Goal: Task Accomplishment & Management: Complete application form

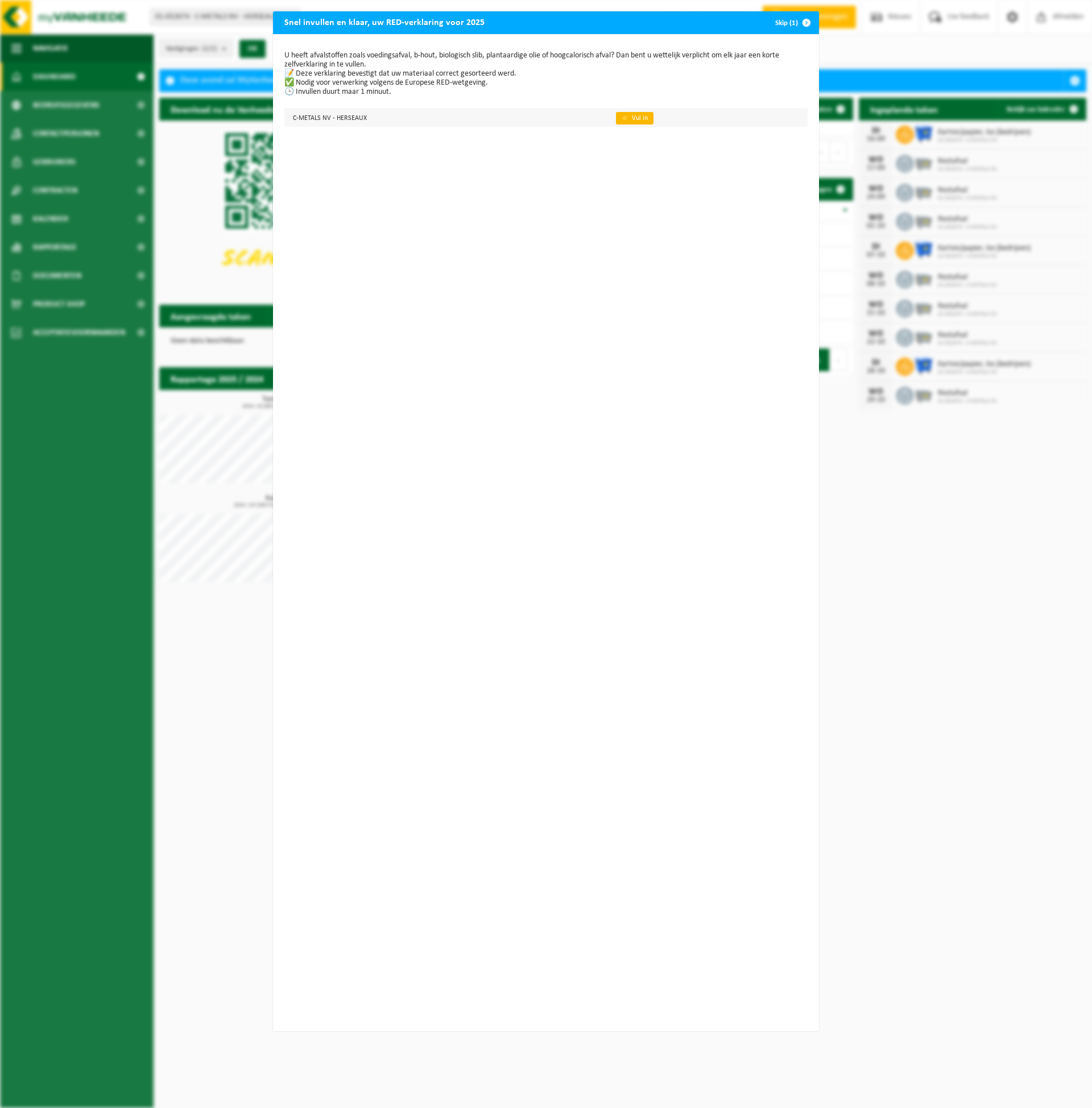
click at [638, 120] on link "👉 Vul in" at bounding box center [634, 118] width 38 height 13
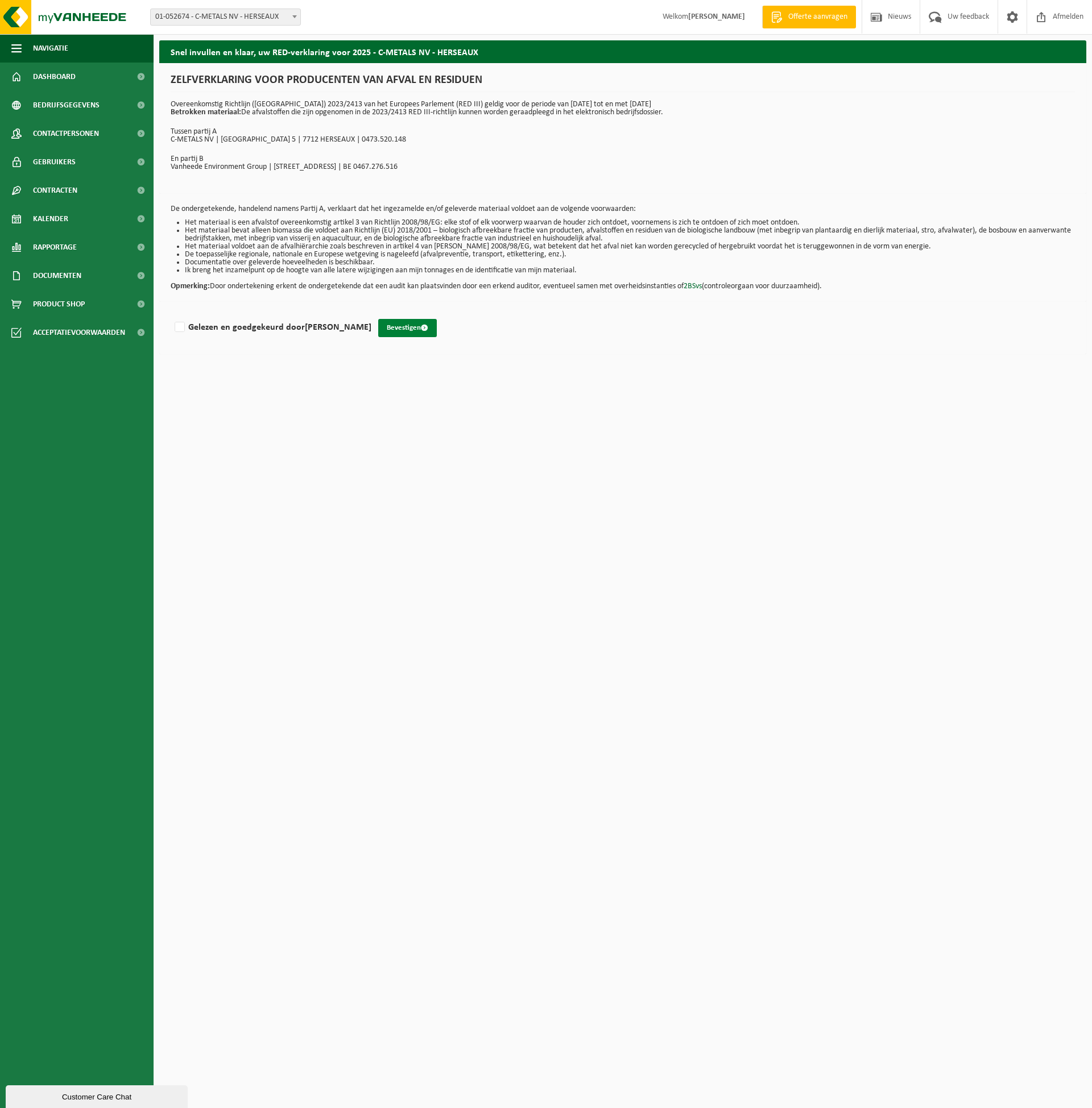
click at [417, 324] on button "Bevestigen" at bounding box center [407, 328] width 59 height 18
click at [416, 327] on button "Bevestigen" at bounding box center [407, 328] width 59 height 18
click at [182, 328] on label "Gelezen en goedgekeurd door OLIVIER VANNESTE" at bounding box center [272, 328] width 200 height 17
click at [372, 313] on input "Gelezen en goedgekeurd door OLIVIER VANNESTE" at bounding box center [372, 313] width 1 height 1
checkbox input "true"
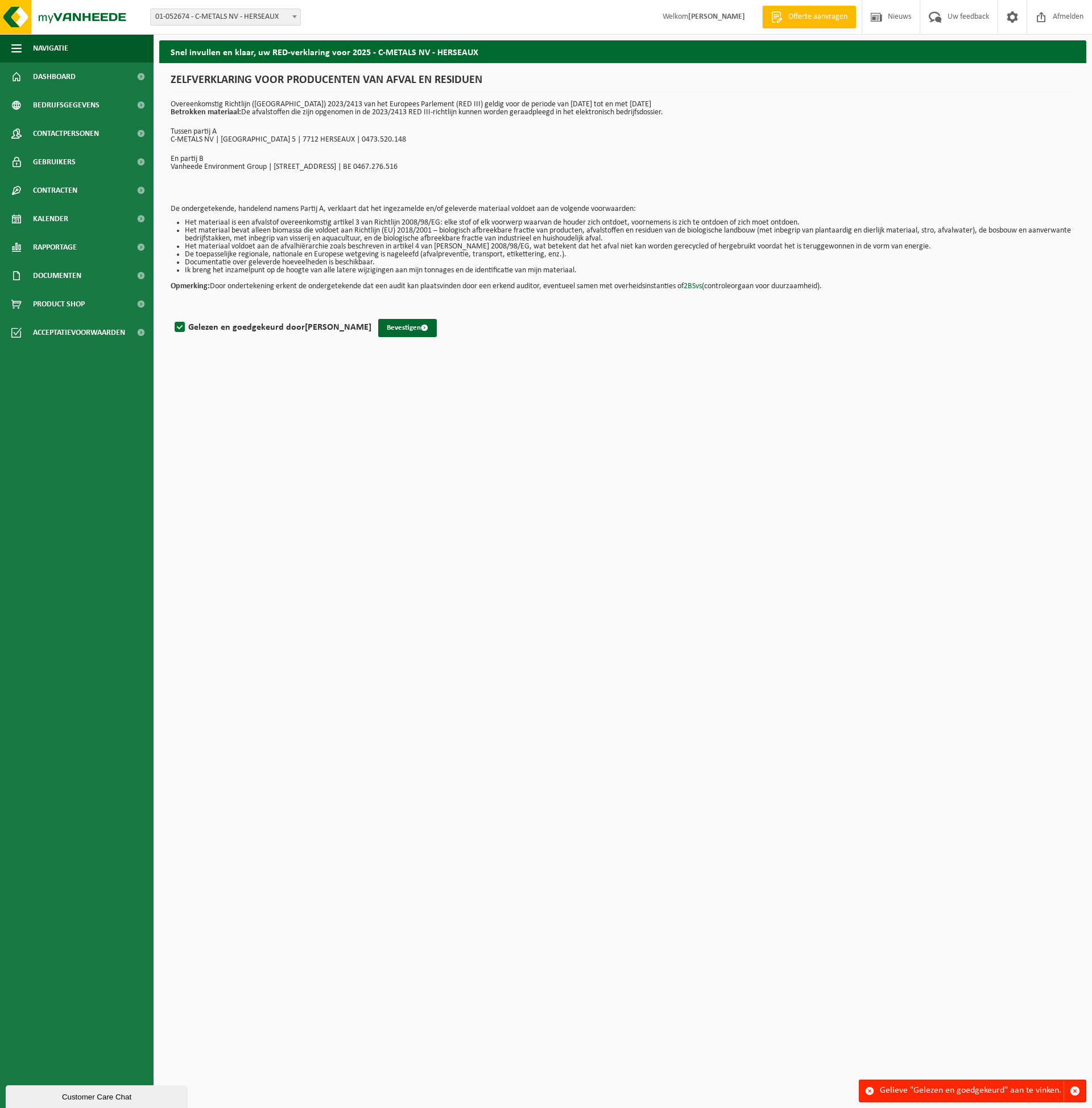
click at [421, 339] on div "Gelezen en goedgekeurd door OLIVIER VANNESTE Bevestigen" at bounding box center [622, 328] width 927 height 52
click at [420, 334] on button "Bevestigen" at bounding box center [407, 328] width 59 height 18
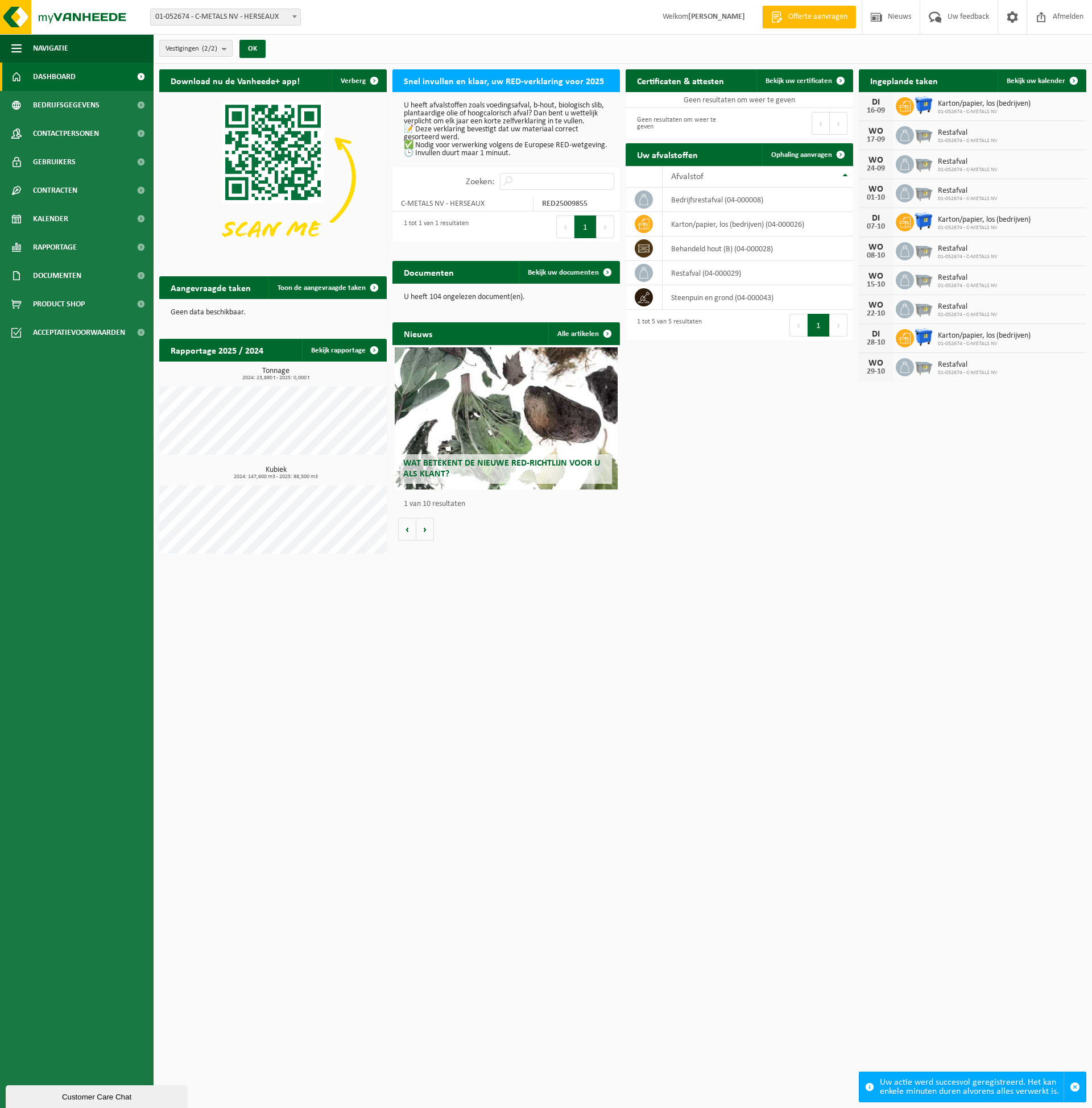
click at [589, 232] on button "1" at bounding box center [586, 227] width 22 height 23
click at [589, 264] on link "Bekijk uw documenten" at bounding box center [568, 272] width 100 height 23
click at [566, 208] on strong "RED25009855" at bounding box center [565, 203] width 46 height 8
click at [466, 211] on td "C-METALS NV - HERSEAUX" at bounding box center [463, 203] width 141 height 16
click at [442, 82] on h2 "Snel invullen en klaar, uw RED-verklaring voor 2025" at bounding box center [504, 81] width 223 height 22
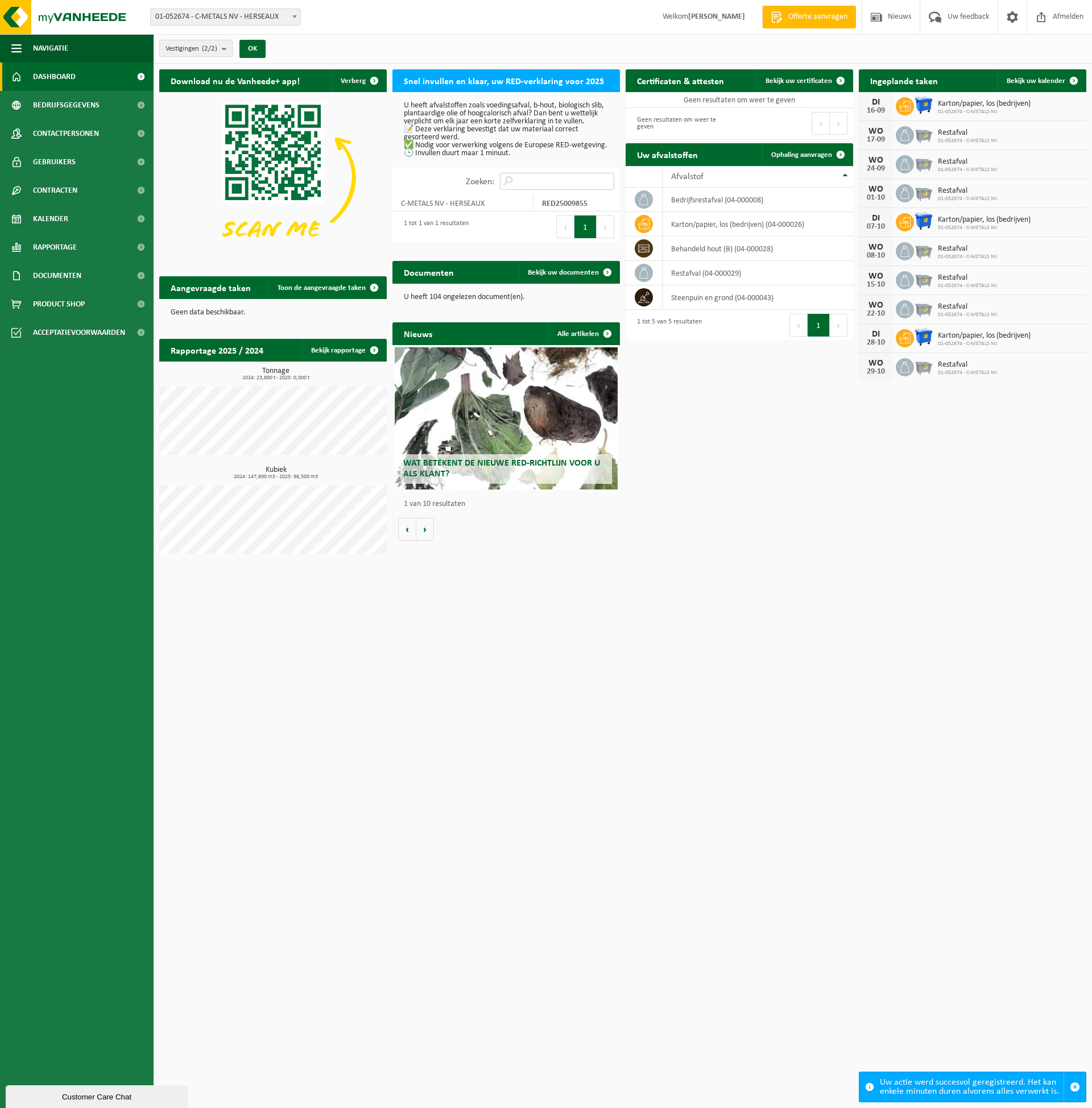
click at [546, 186] on input "Zoeken:" at bounding box center [557, 181] width 114 height 17
click at [578, 266] on link "Bekijk uw documenten" at bounding box center [568, 272] width 100 height 23
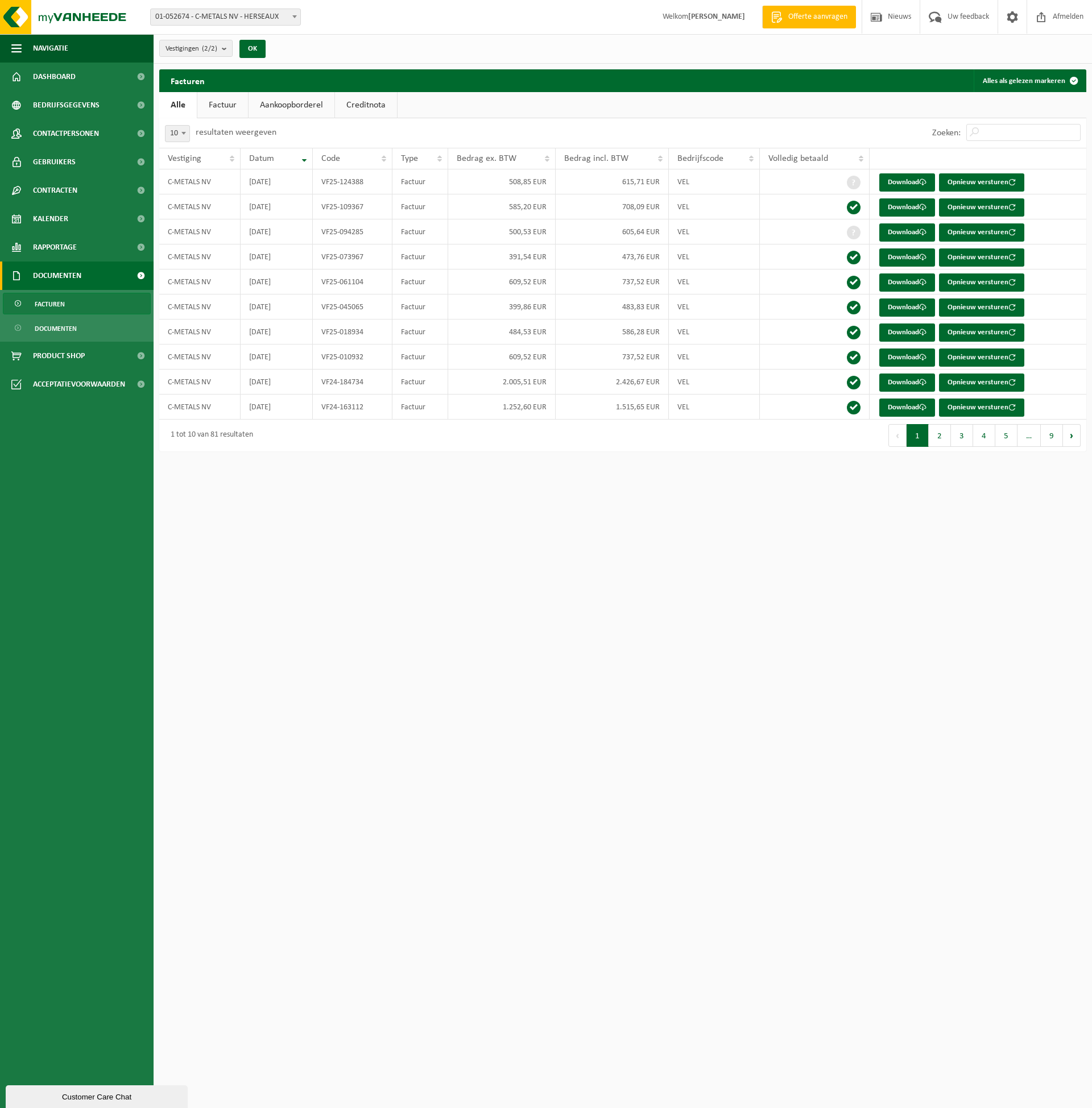
click at [92, 274] on link "Documenten" at bounding box center [77, 275] width 154 height 28
click at [68, 339] on link "Documenten" at bounding box center [77, 328] width 148 height 22
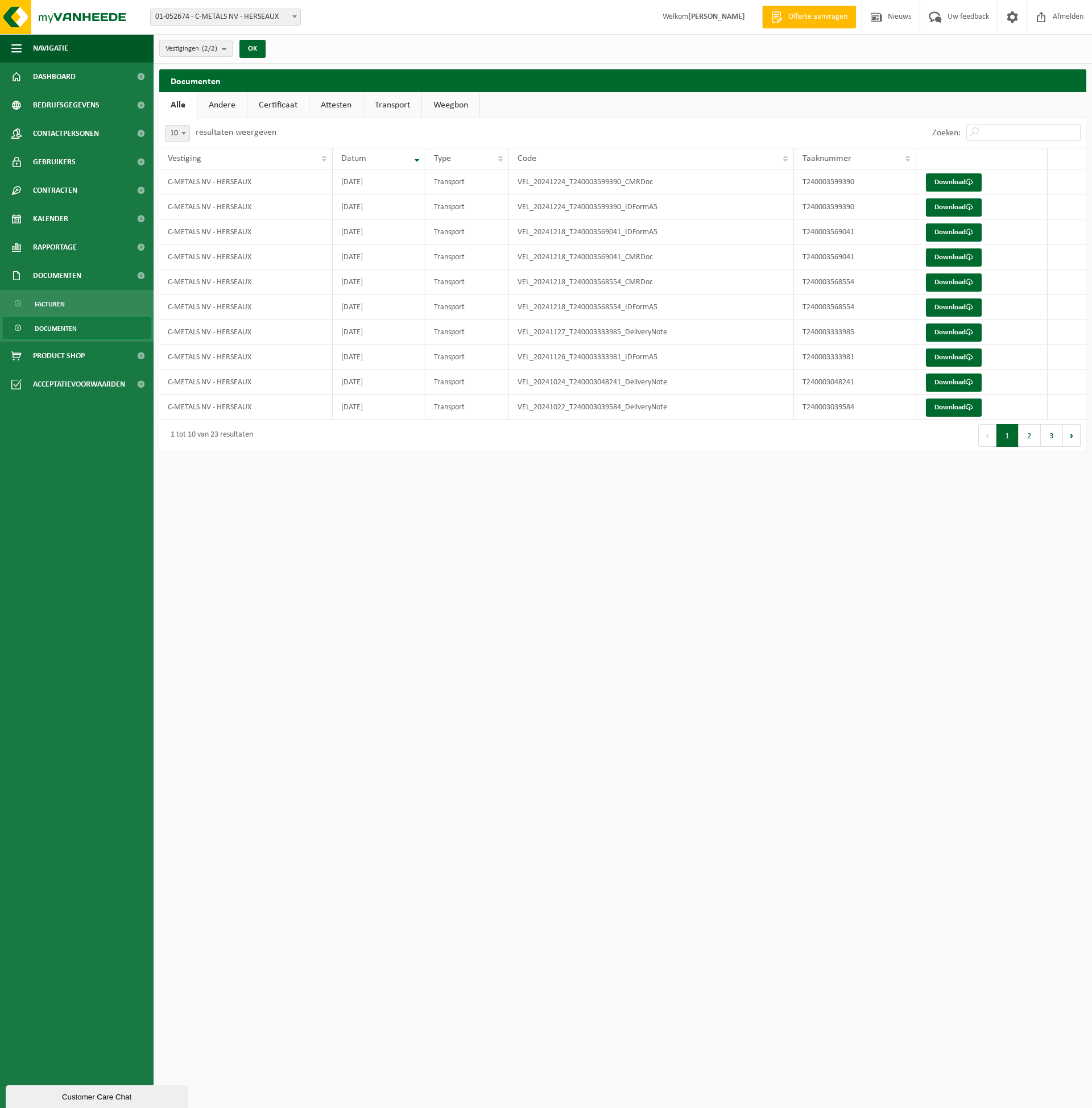
click at [200, 106] on link "Andere" at bounding box center [222, 105] width 49 height 27
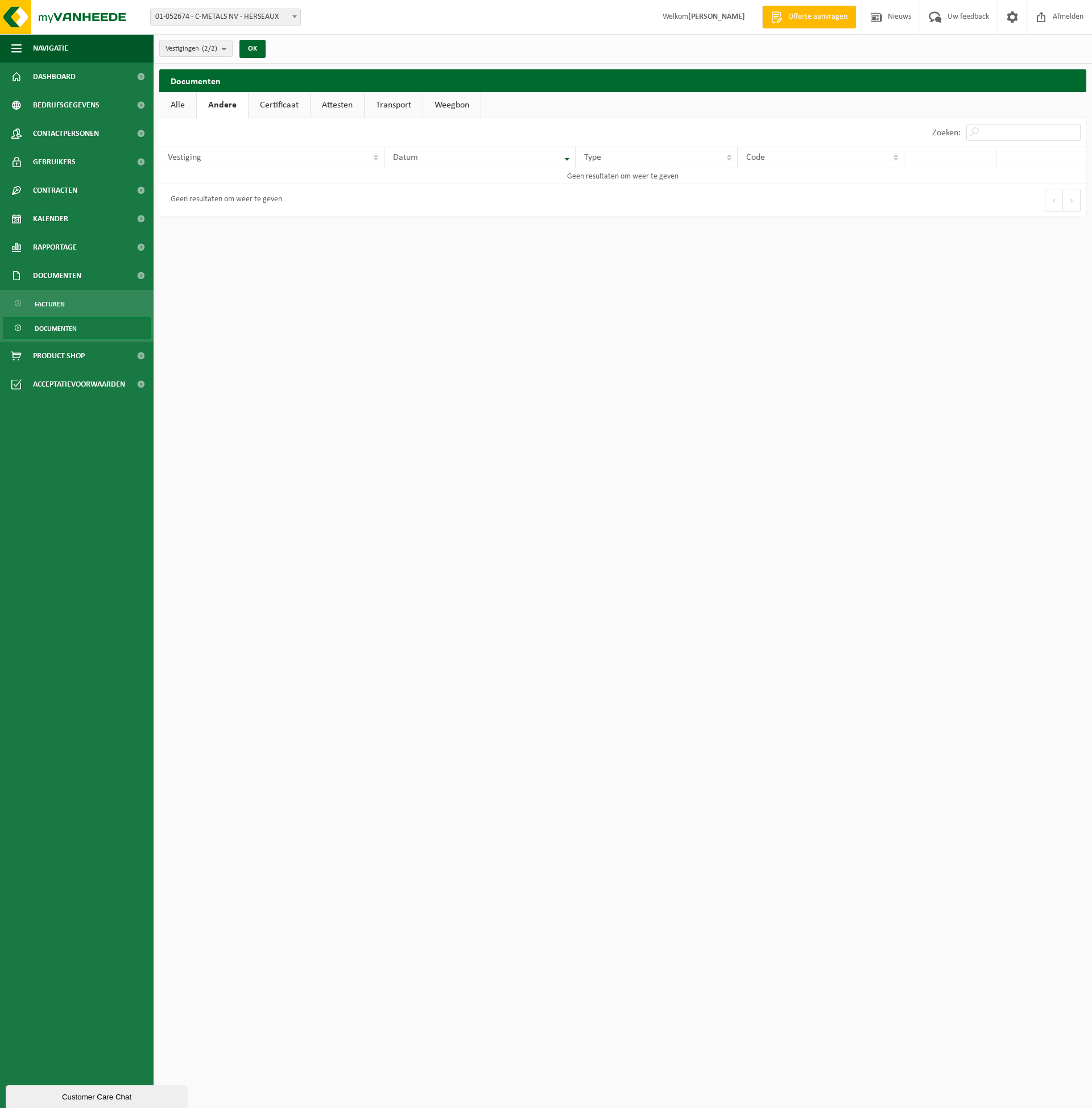
click at [276, 104] on link "Certificaat" at bounding box center [279, 105] width 61 height 27
click at [355, 109] on link "Attesten" at bounding box center [336, 105] width 53 height 27
click at [416, 102] on link "Transport" at bounding box center [394, 105] width 58 height 27
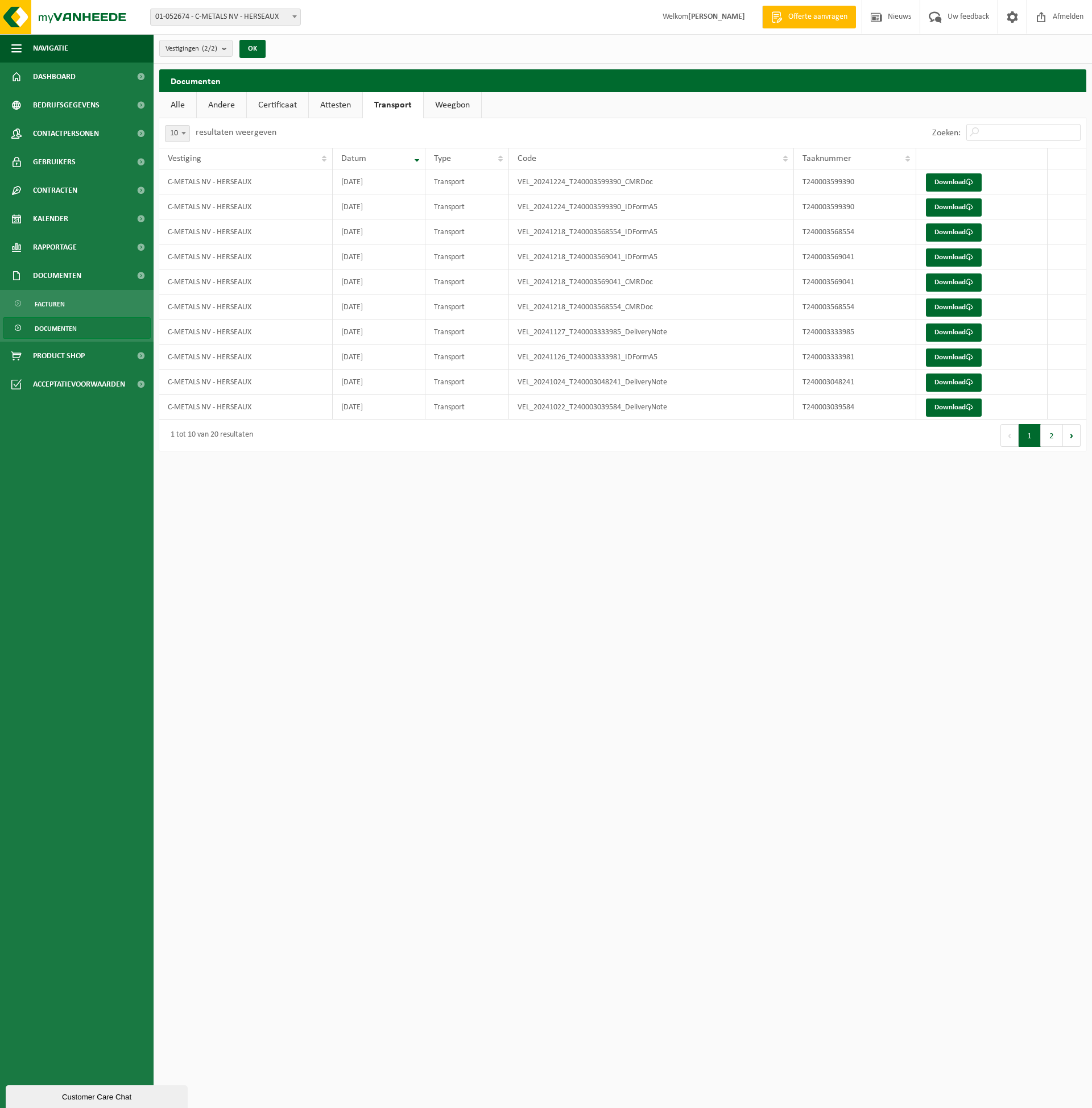
click at [460, 100] on link "Weegbon" at bounding box center [452, 105] width 58 height 27
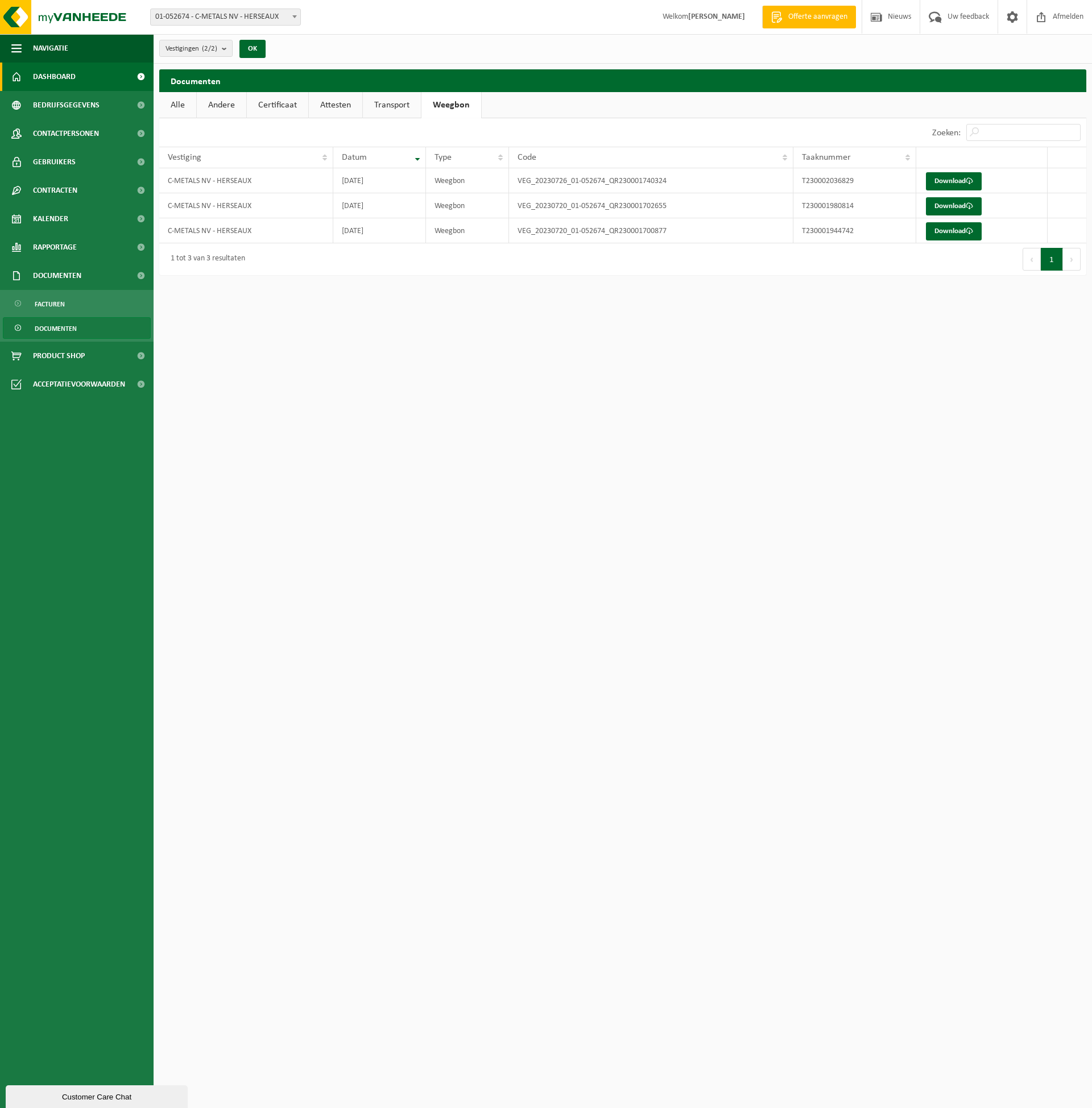
click at [83, 78] on link "Dashboard" at bounding box center [77, 76] width 154 height 28
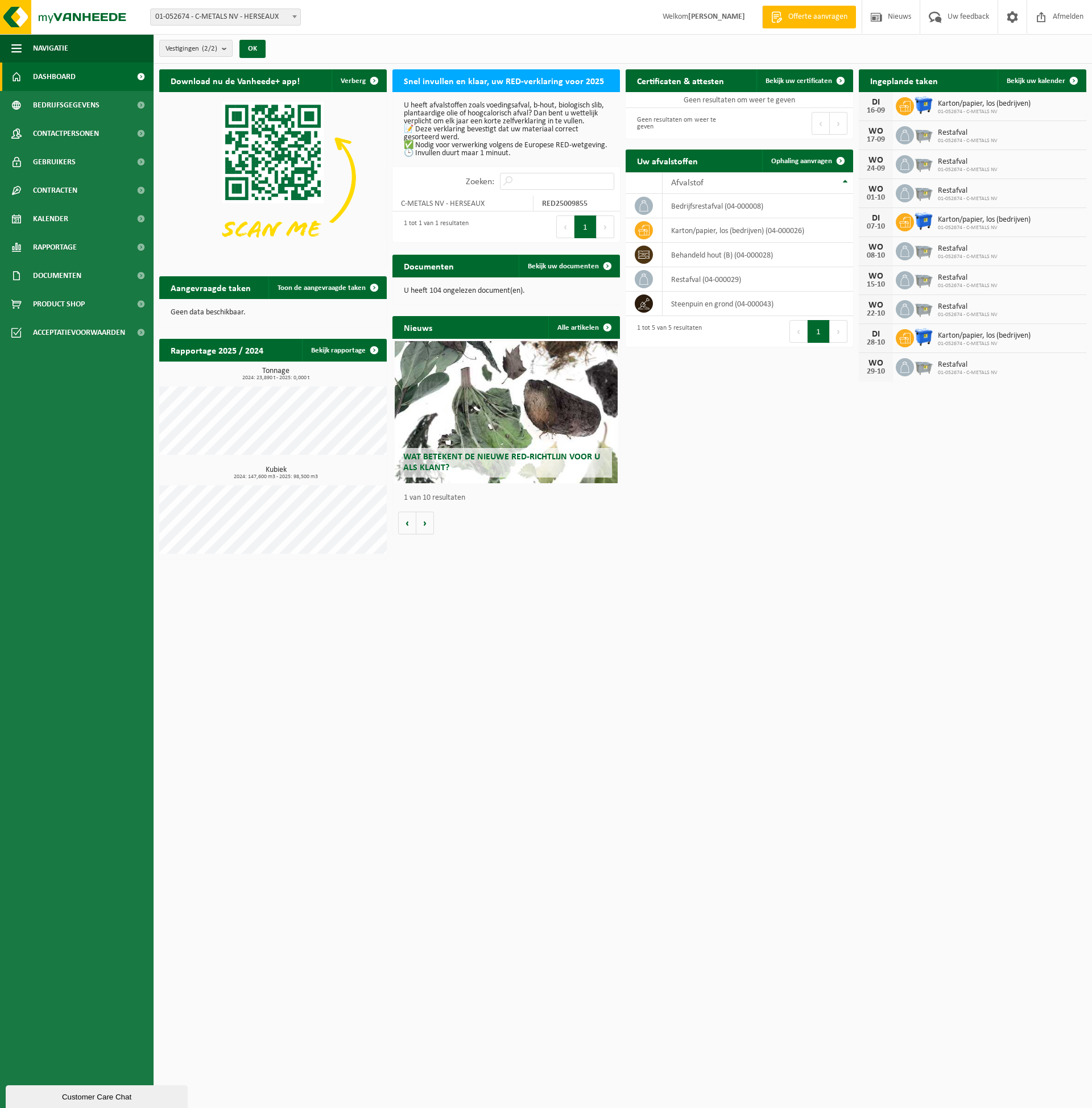
click at [688, 16] on strong "[PERSON_NAME]" at bounding box center [717, 16] width 57 height 8
click at [244, 53] on button "OK" at bounding box center [253, 49] width 27 height 18
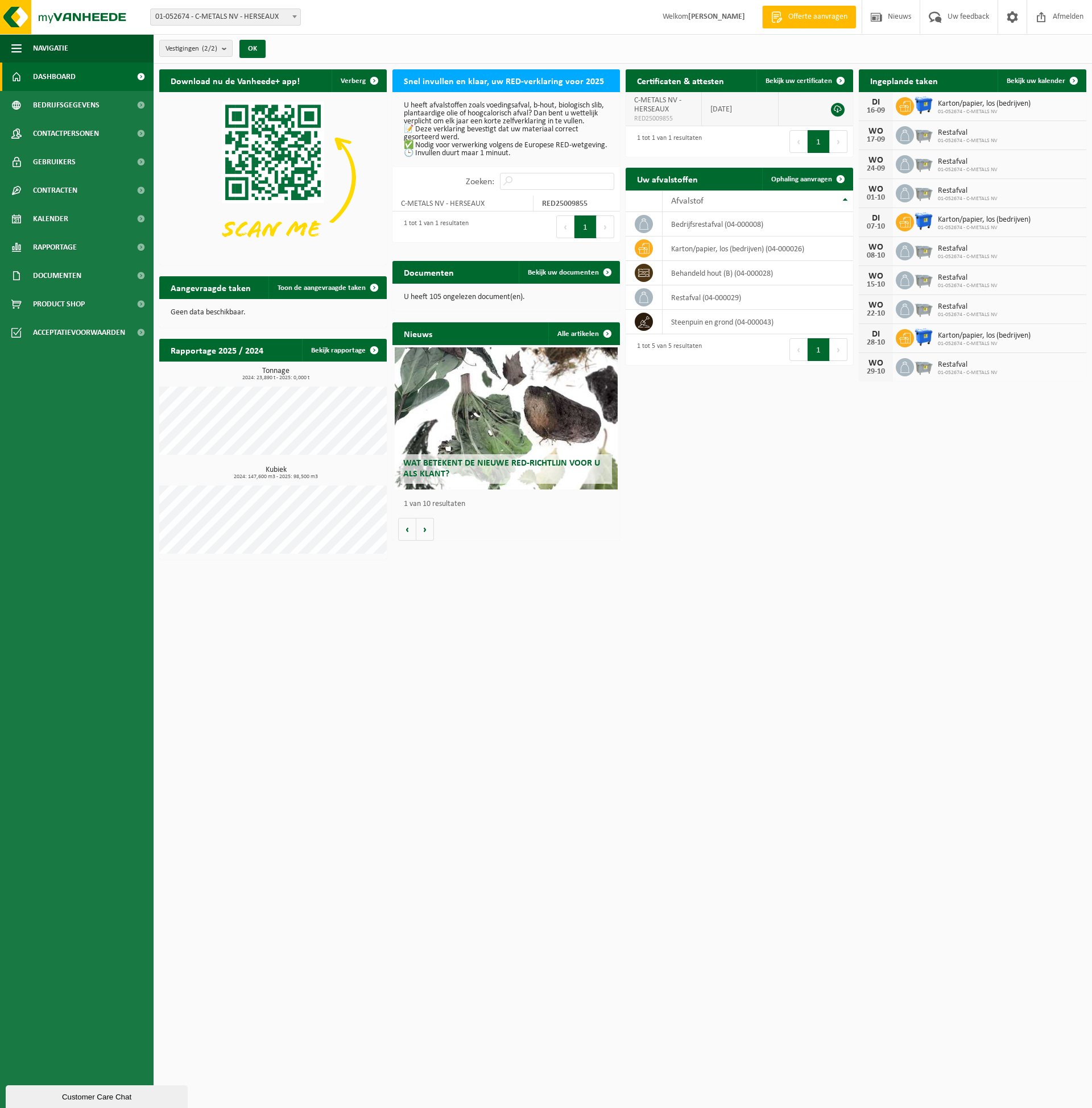
click at [843, 107] on link at bounding box center [838, 109] width 14 height 14
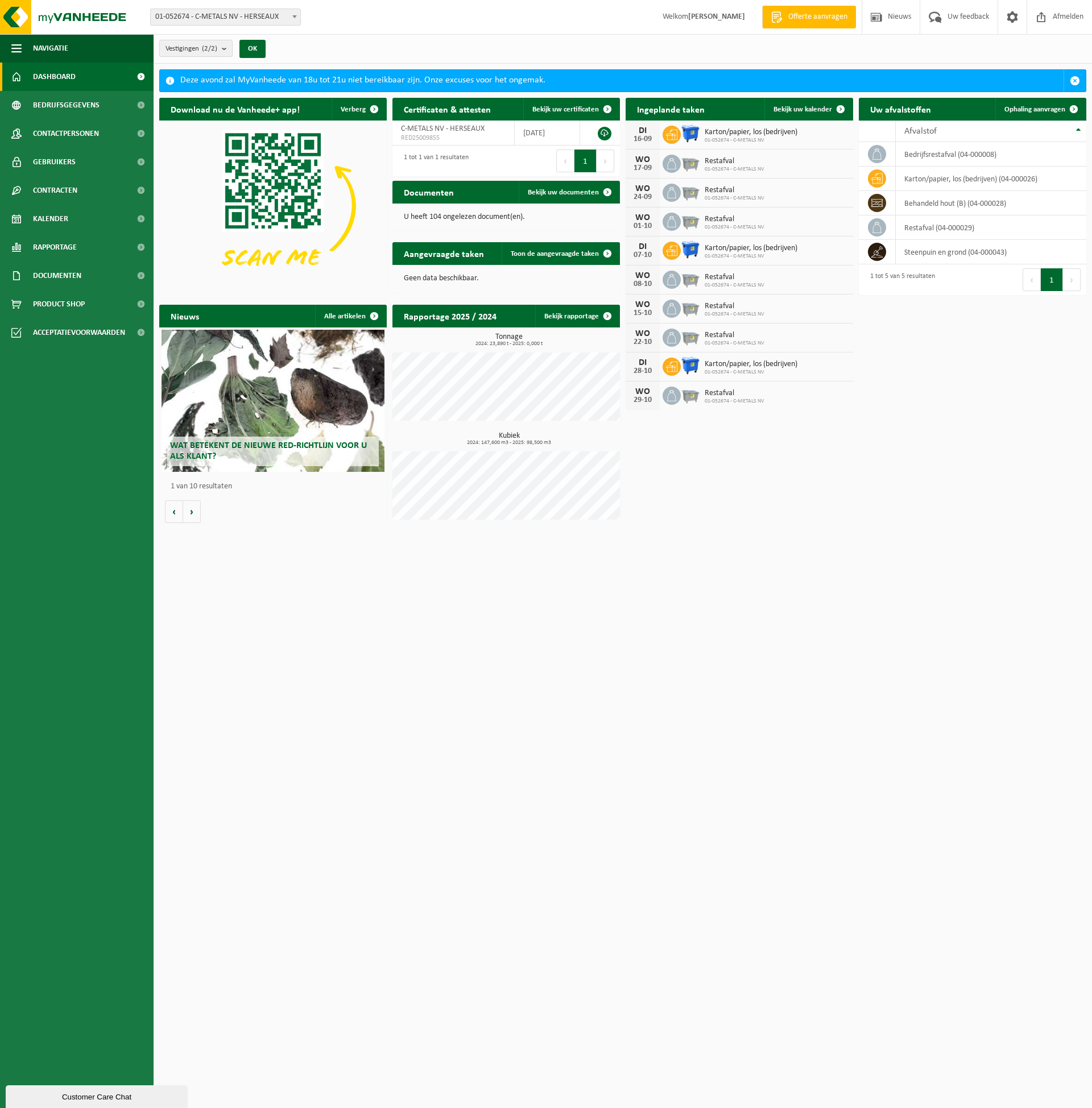
click at [683, 22] on span "Welkom [PERSON_NAME]" at bounding box center [704, 16] width 105 height 34
click at [885, 15] on span "Nieuws" at bounding box center [900, 16] width 29 height 34
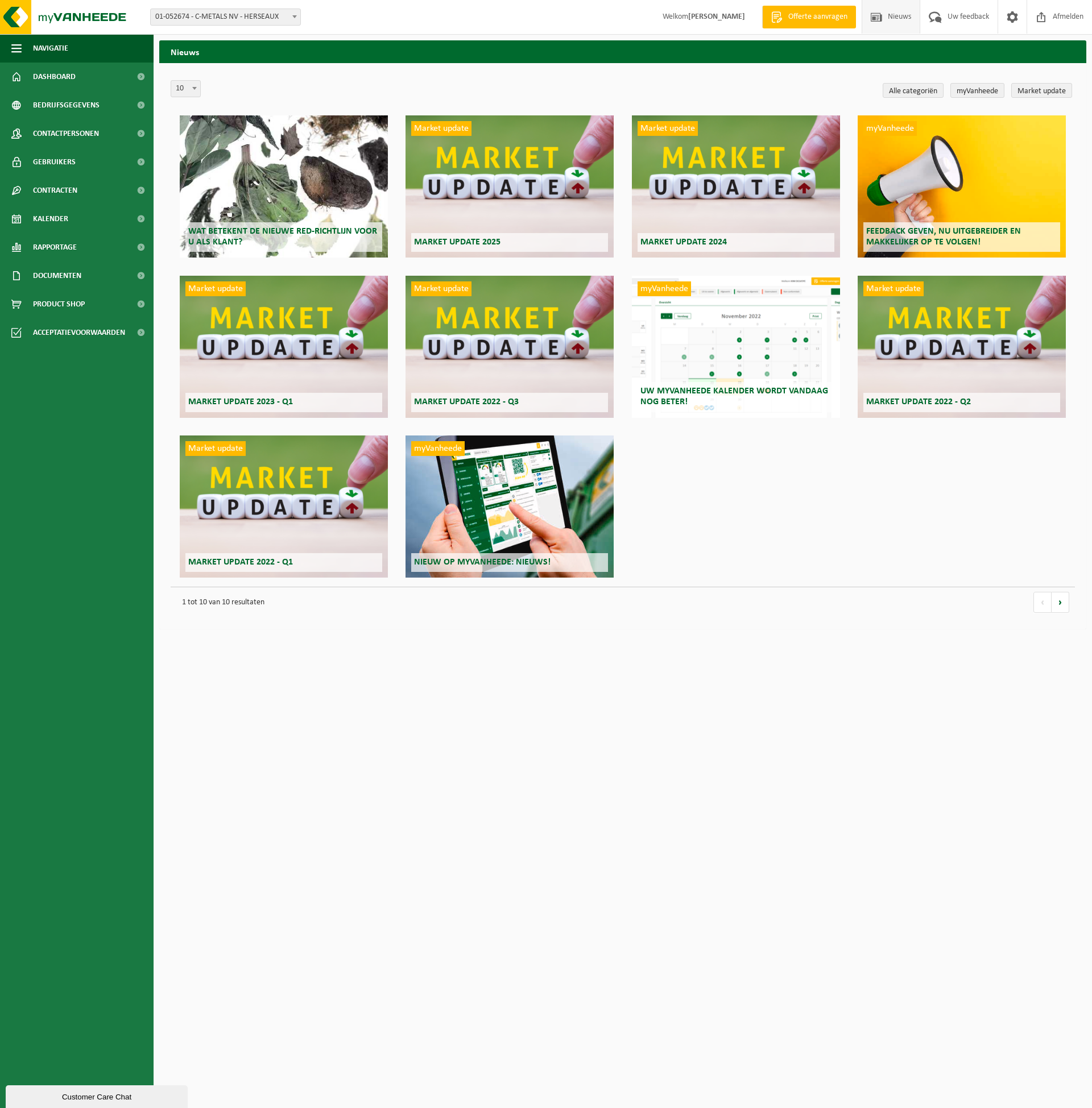
click at [698, 16] on strong "[PERSON_NAME]" at bounding box center [717, 16] width 57 height 8
click at [661, 27] on span "Welkom [PERSON_NAME]" at bounding box center [704, 16] width 105 height 34
click at [71, 79] on span "Dashboard" at bounding box center [54, 76] width 43 height 28
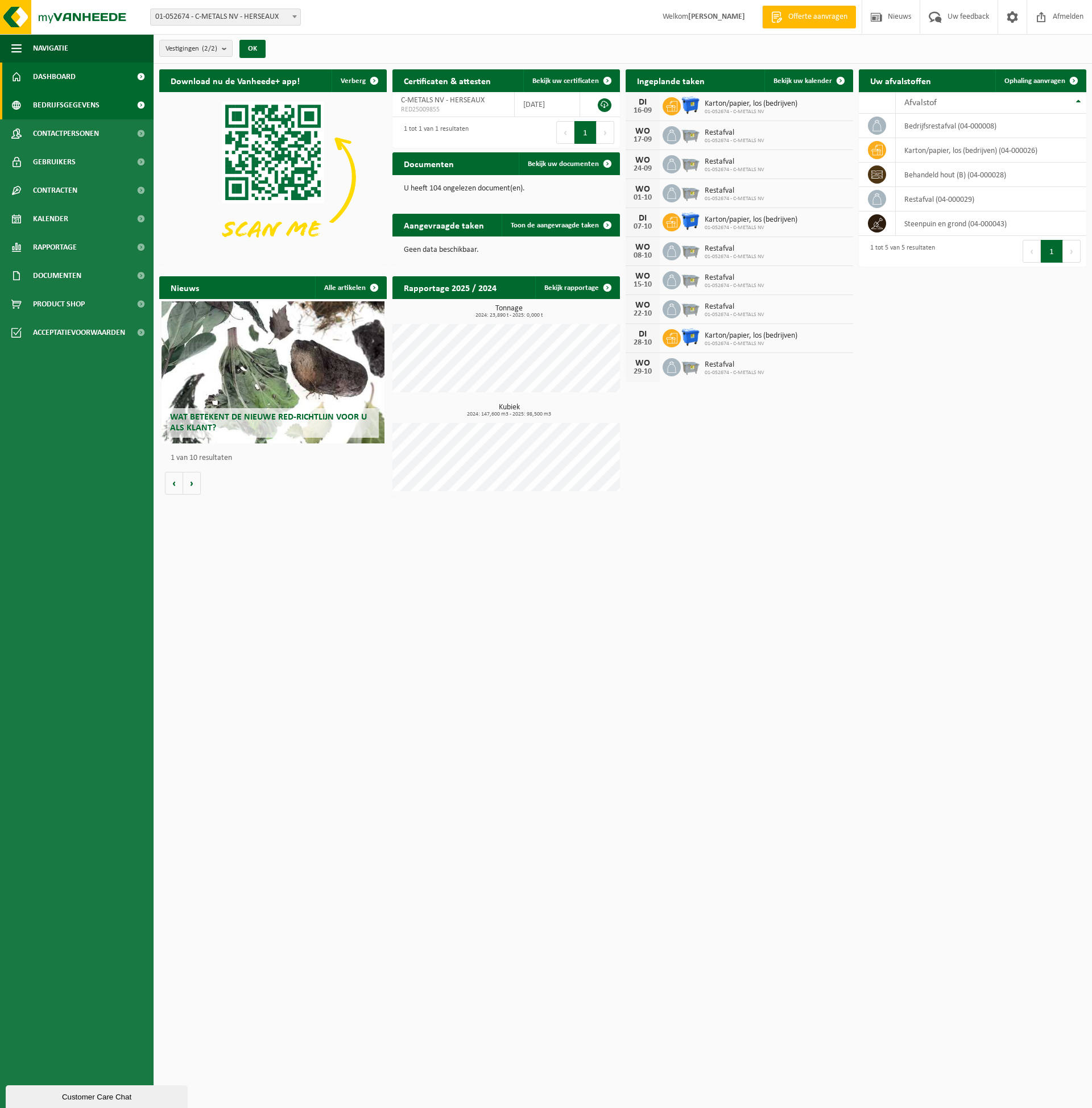
click at [79, 106] on span "Bedrijfsgegevens" at bounding box center [66, 104] width 67 height 28
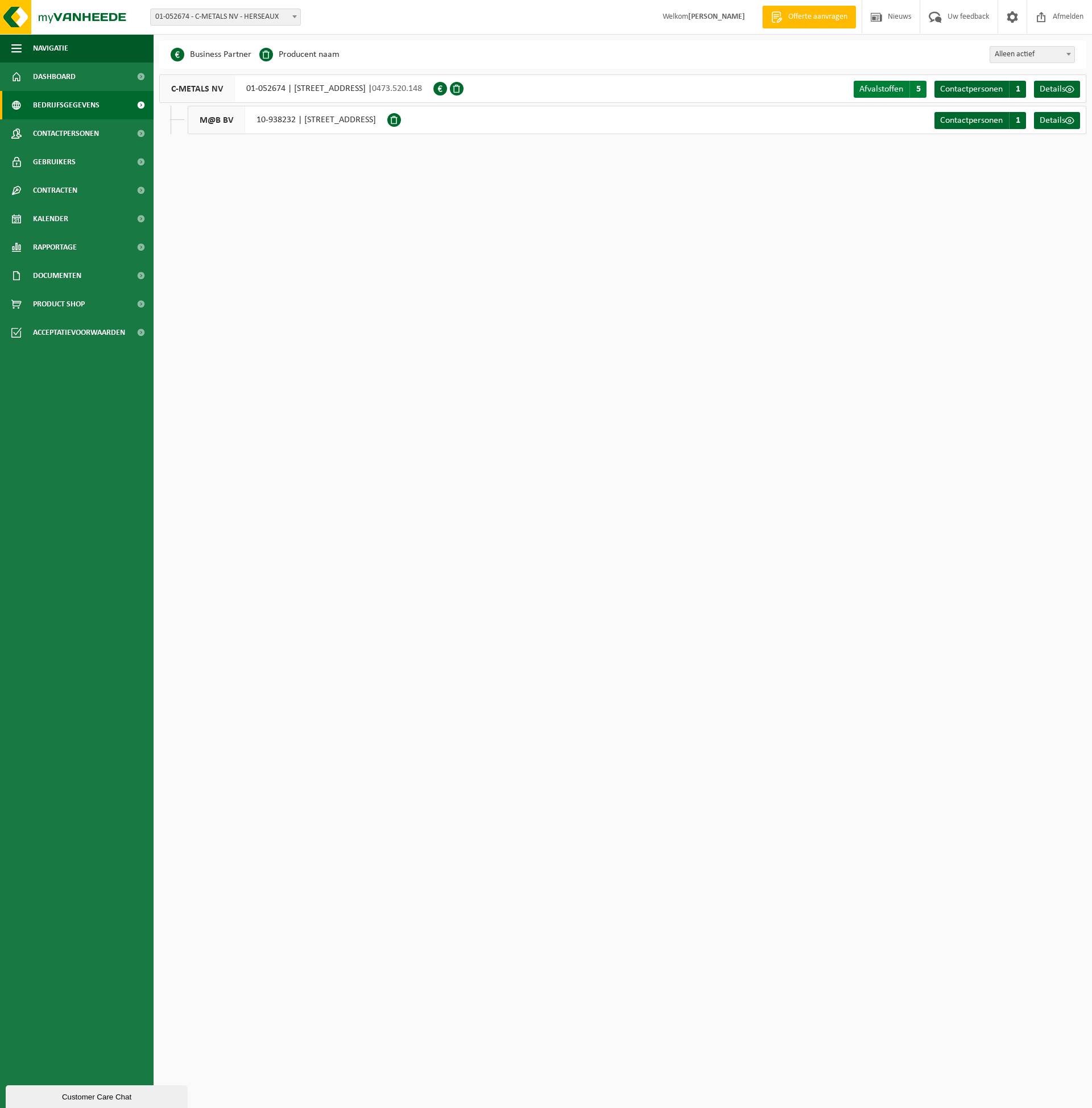
click at [893, 91] on span "Afvalstoffen" at bounding box center [881, 90] width 44 height 9
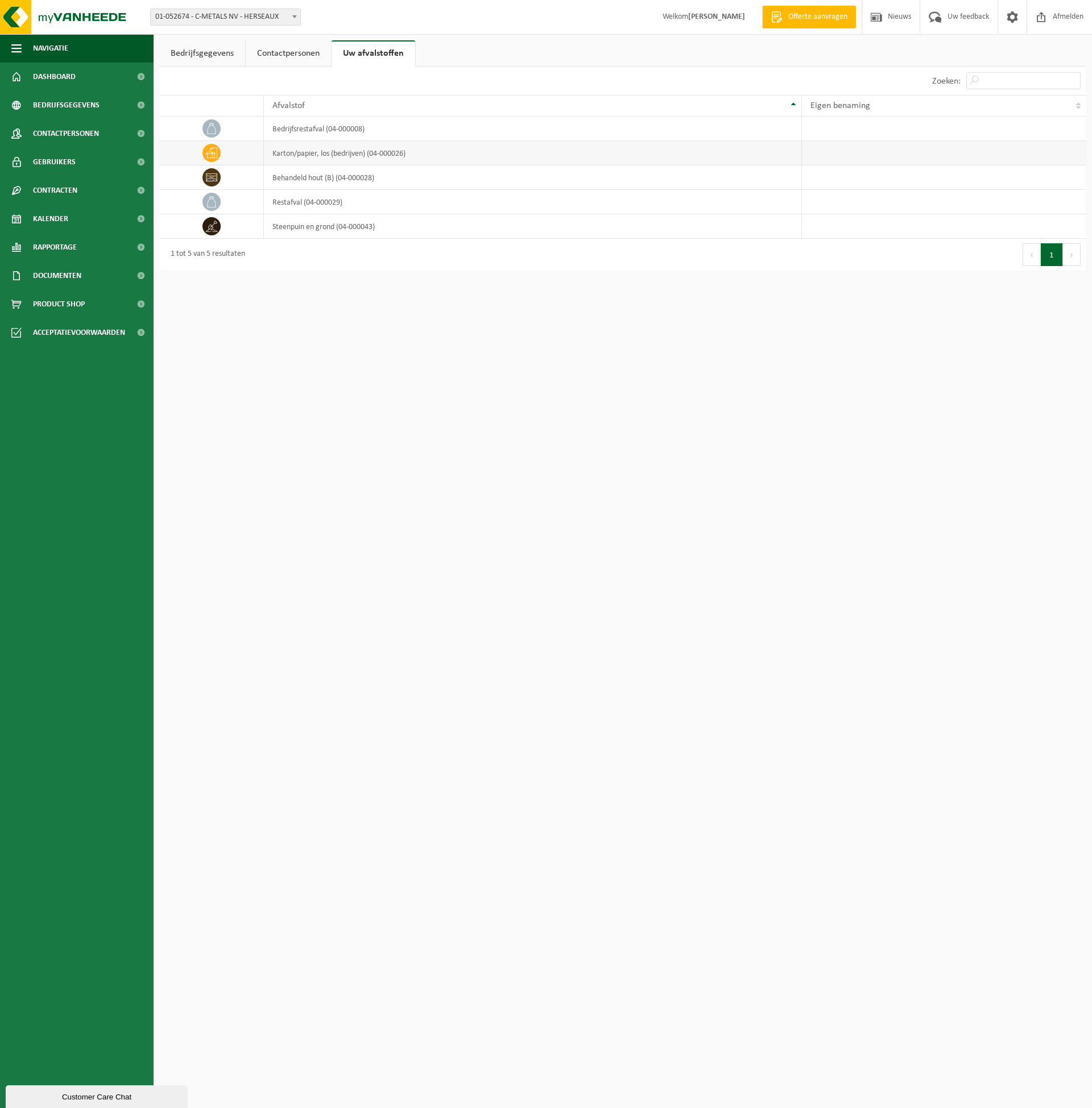
click at [353, 152] on td "karton/papier, los (bedrijven) (04-000026)" at bounding box center [533, 153] width 538 height 25
click at [79, 130] on span "Contactpersonen" at bounding box center [66, 134] width 66 height 28
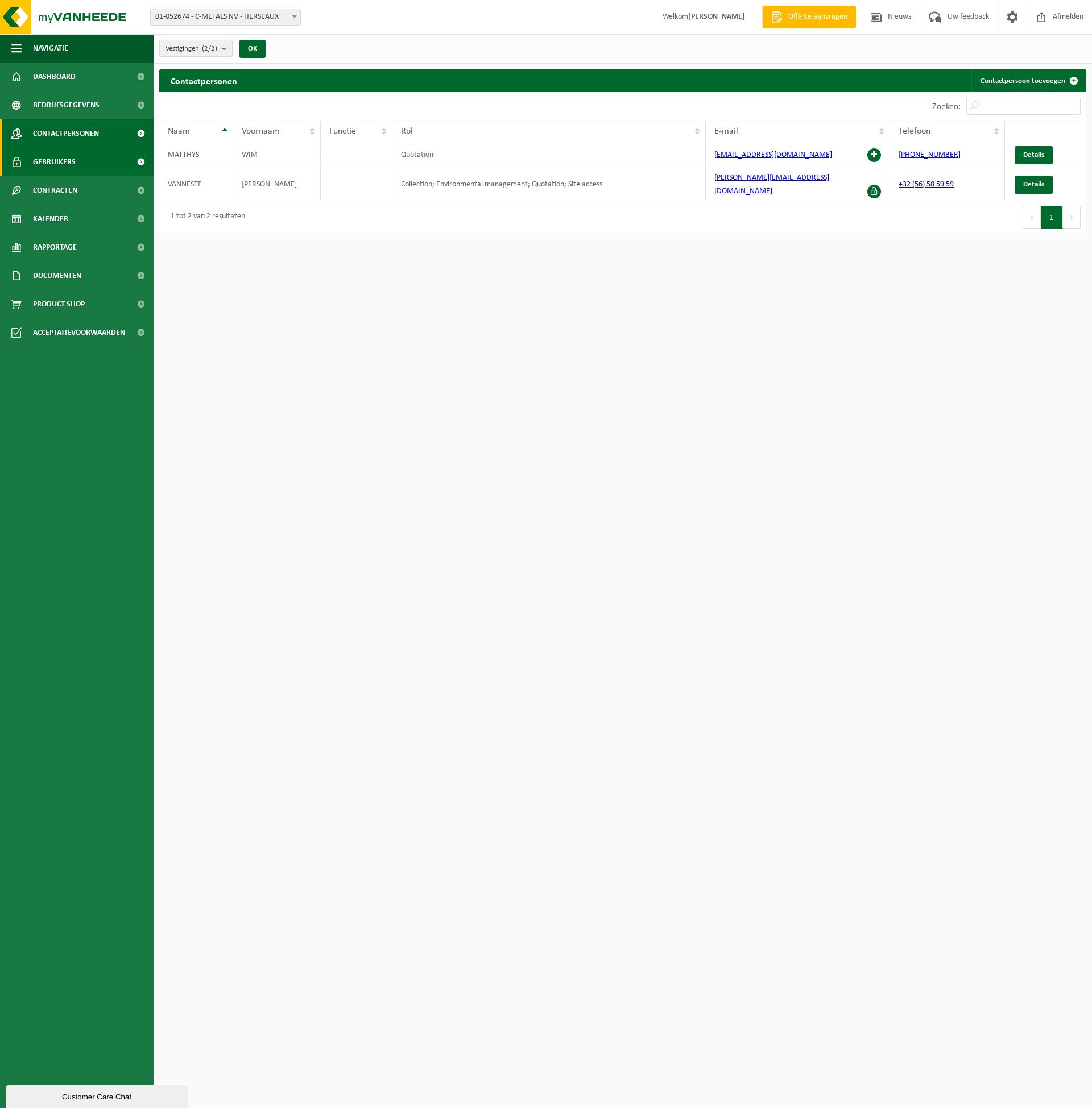
click at [65, 162] on span "Gebruikers" at bounding box center [54, 162] width 43 height 28
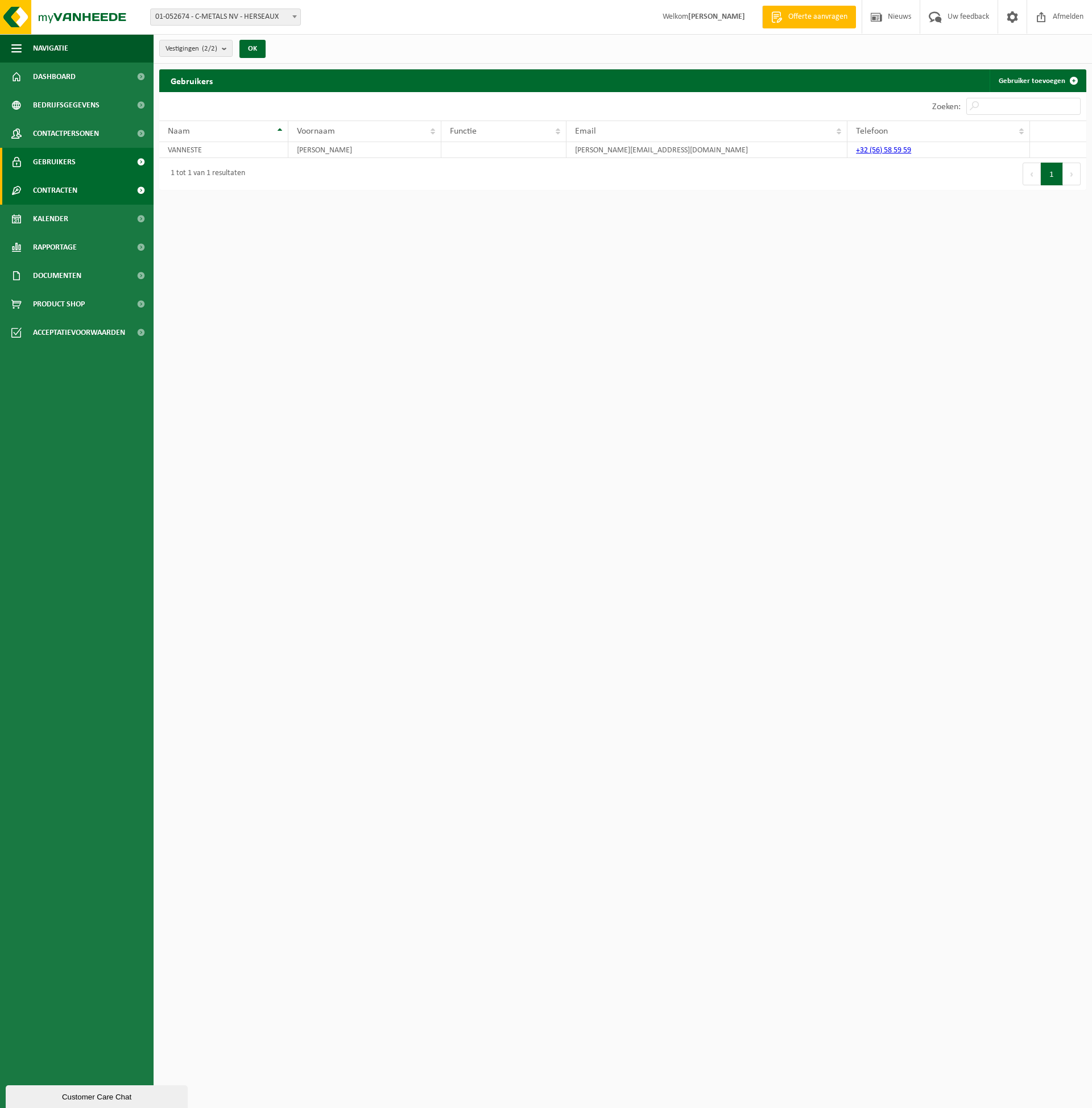
click at [60, 191] on span "Contracten" at bounding box center [55, 190] width 44 height 28
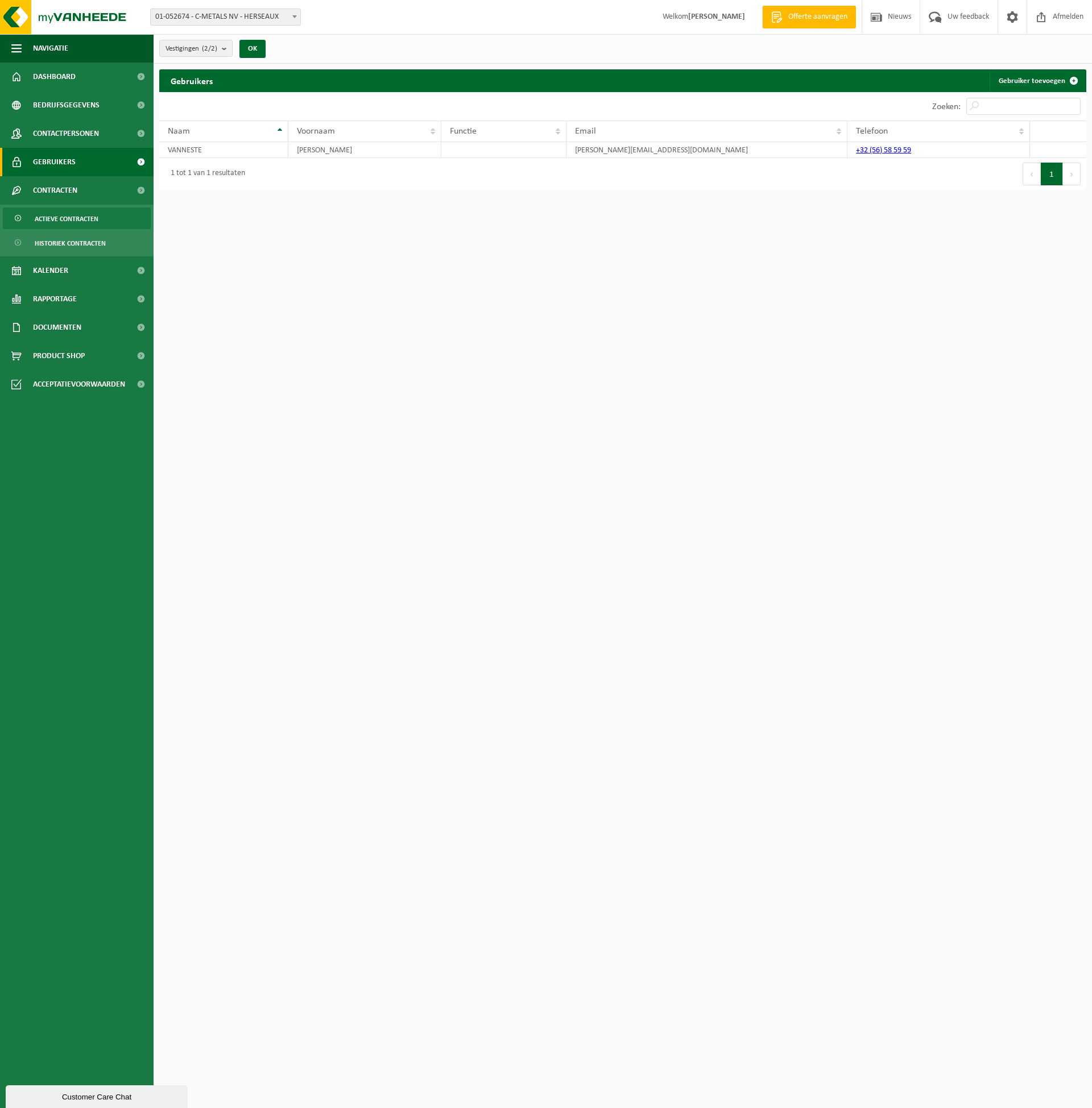
click at [79, 221] on span "Actieve contracten" at bounding box center [67, 219] width 64 height 22
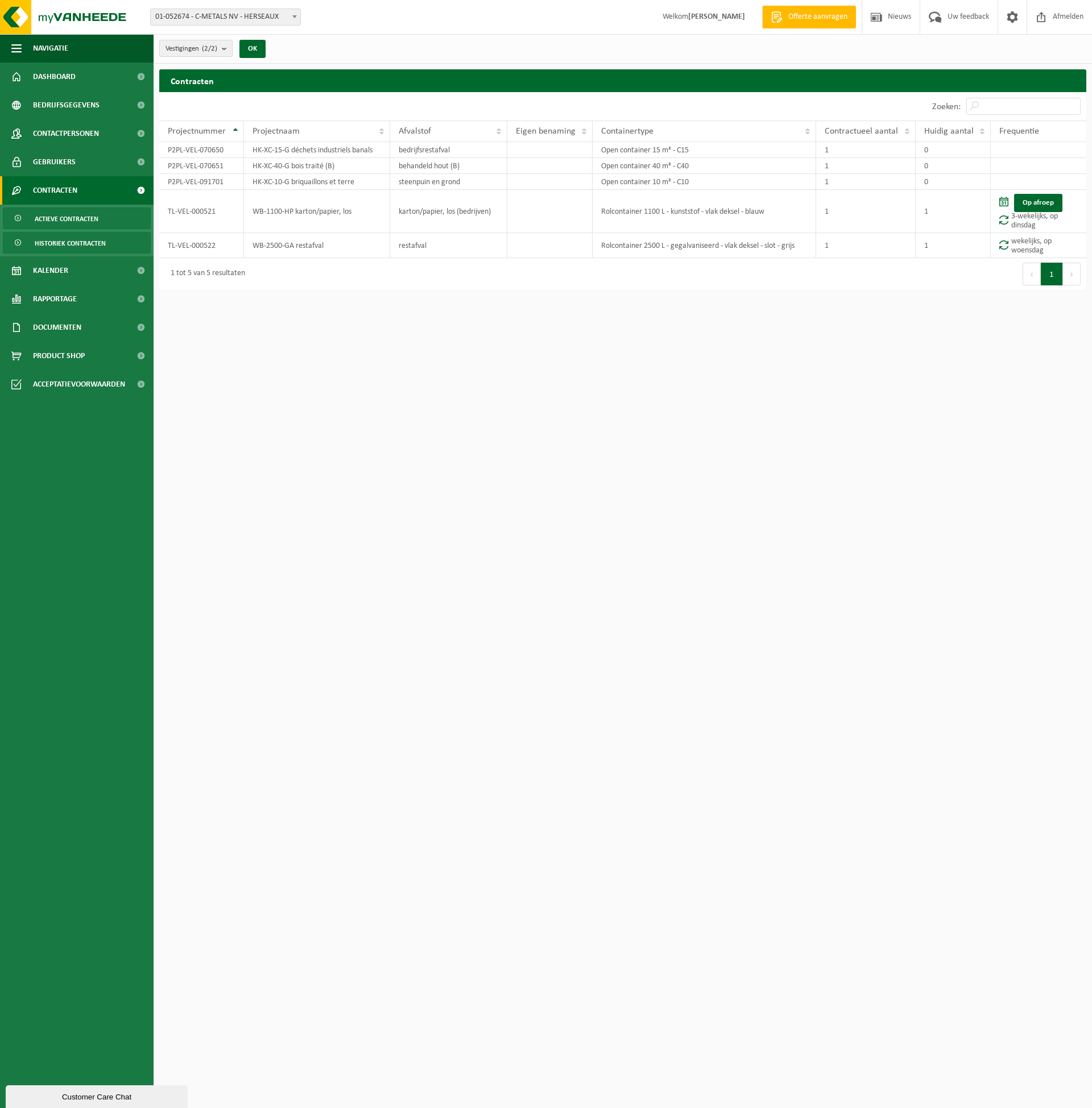
click at [74, 245] on span "Historiek contracten" at bounding box center [70, 243] width 71 height 22
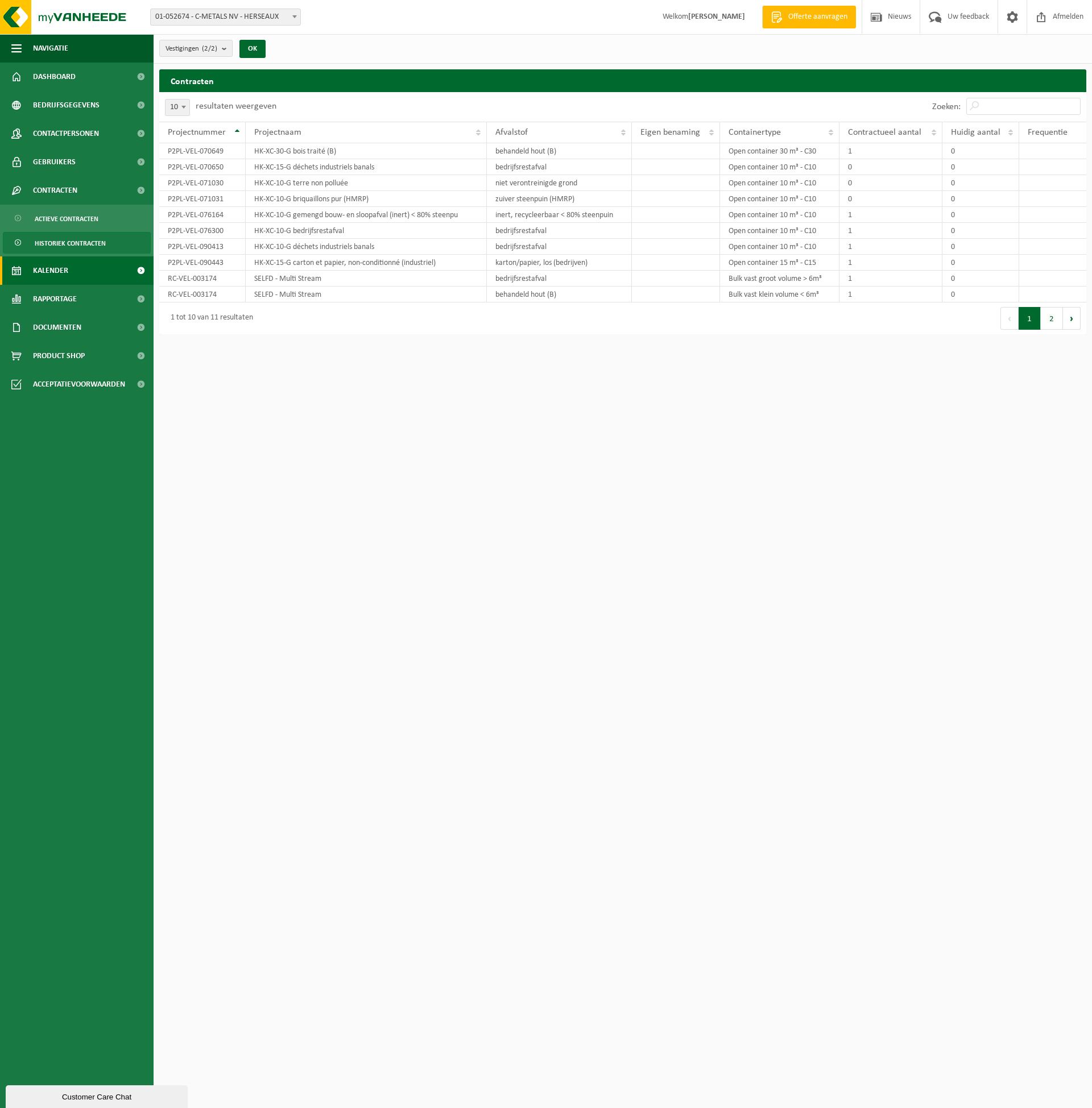
click at [64, 271] on span "Kalender" at bounding box center [50, 270] width 36 height 28
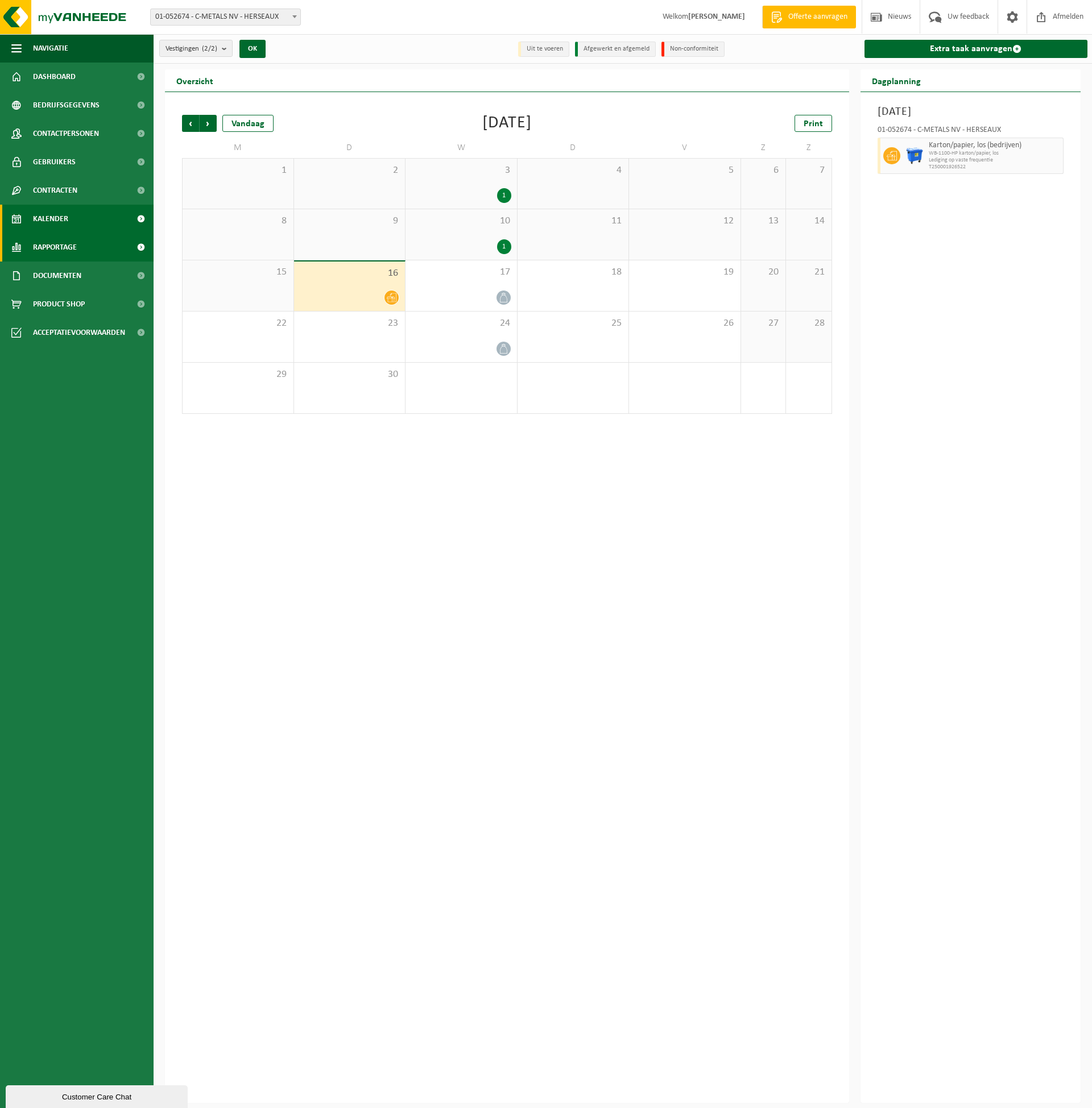
click at [85, 260] on link "Rapportage" at bounding box center [77, 247] width 154 height 28
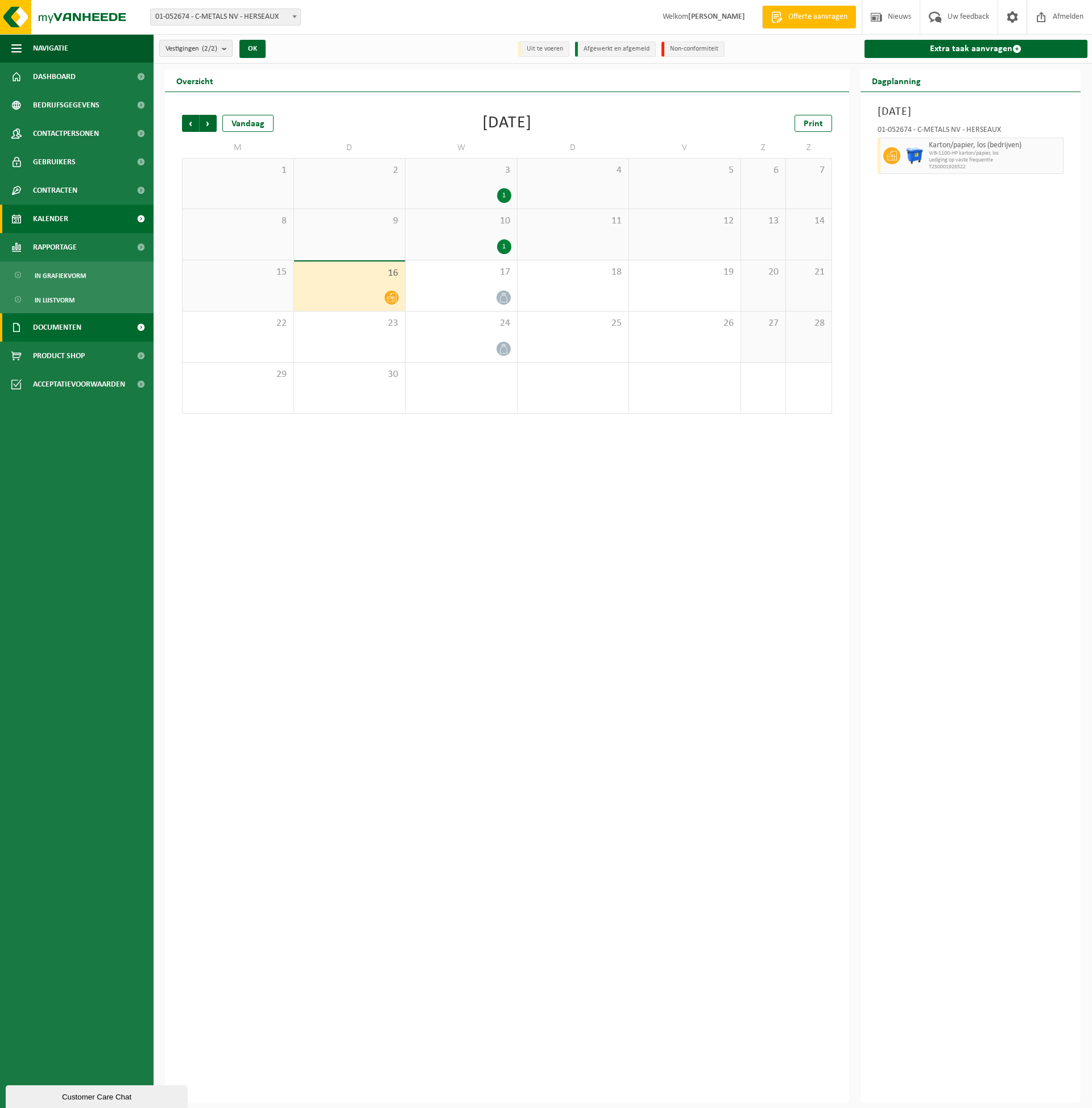
click at [65, 333] on span "Documenten" at bounding box center [57, 327] width 49 height 28
click at [65, 382] on span "Documenten" at bounding box center [56, 381] width 42 height 22
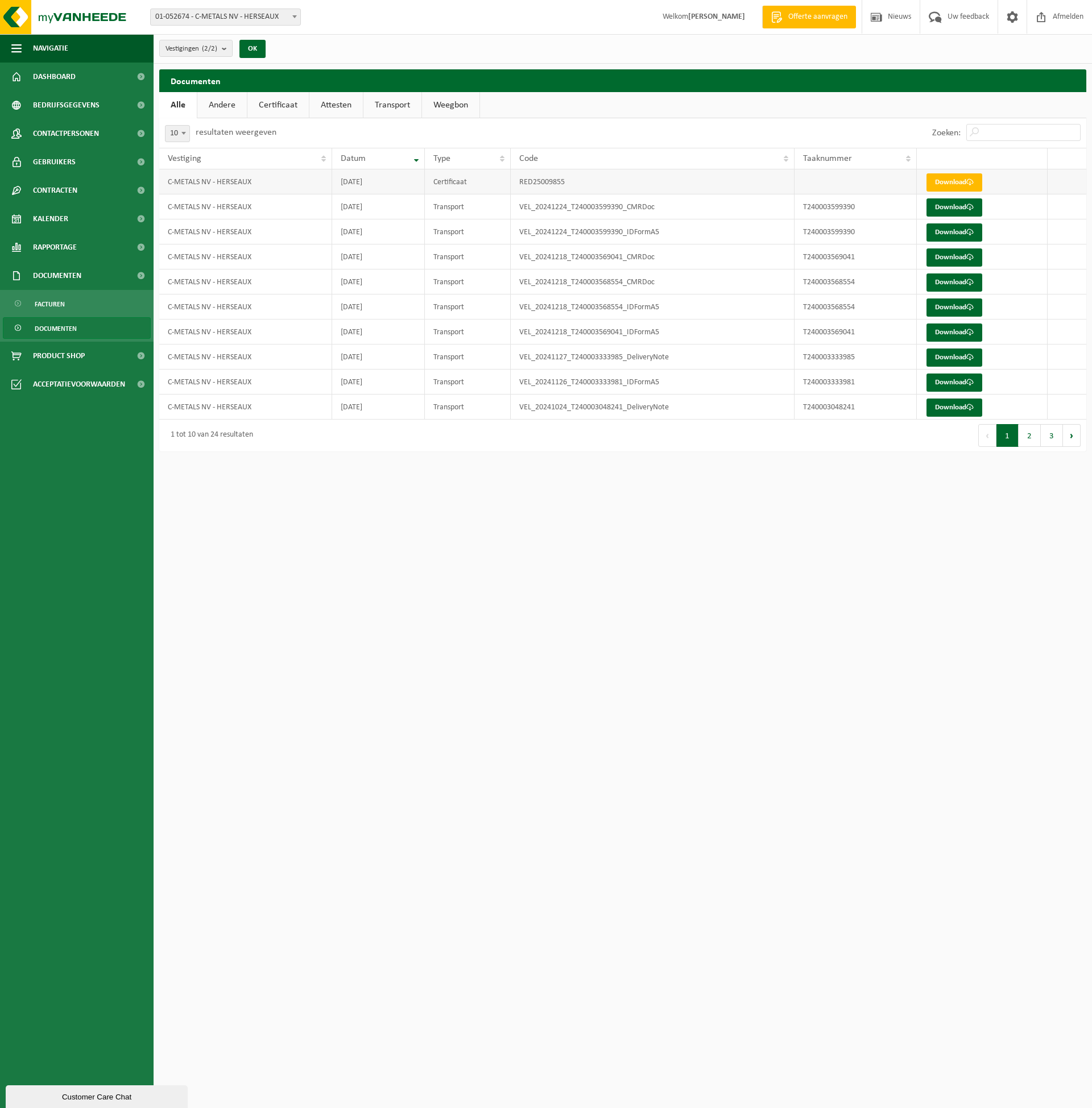
click at [219, 186] on td "C-METALS NV - HERSEAUX" at bounding box center [245, 181] width 173 height 25
click at [957, 184] on link "Download" at bounding box center [954, 183] width 56 height 18
click at [198, 105] on link "Andere" at bounding box center [222, 105] width 49 height 27
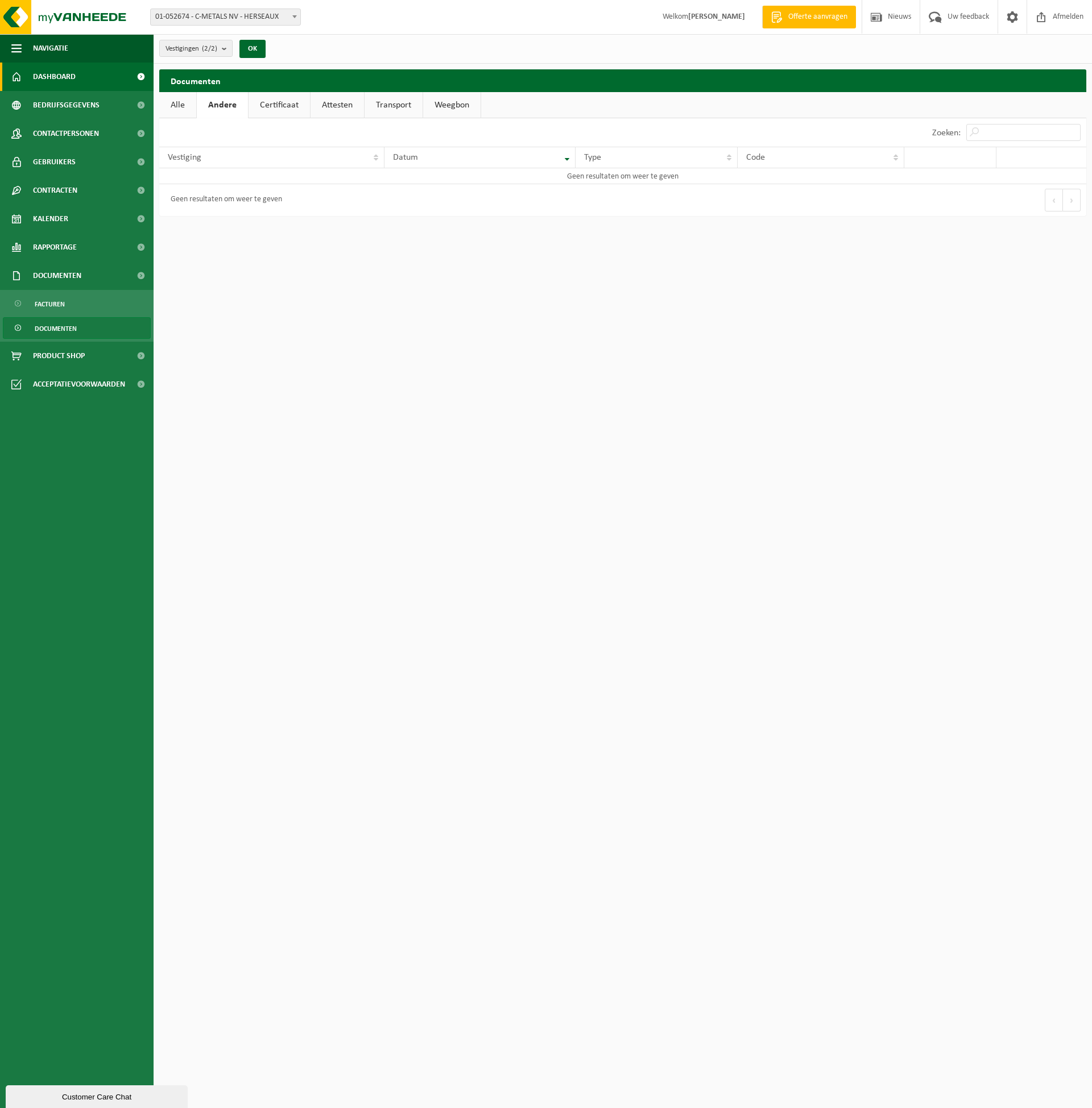
click at [82, 85] on link "Dashboard" at bounding box center [77, 76] width 154 height 28
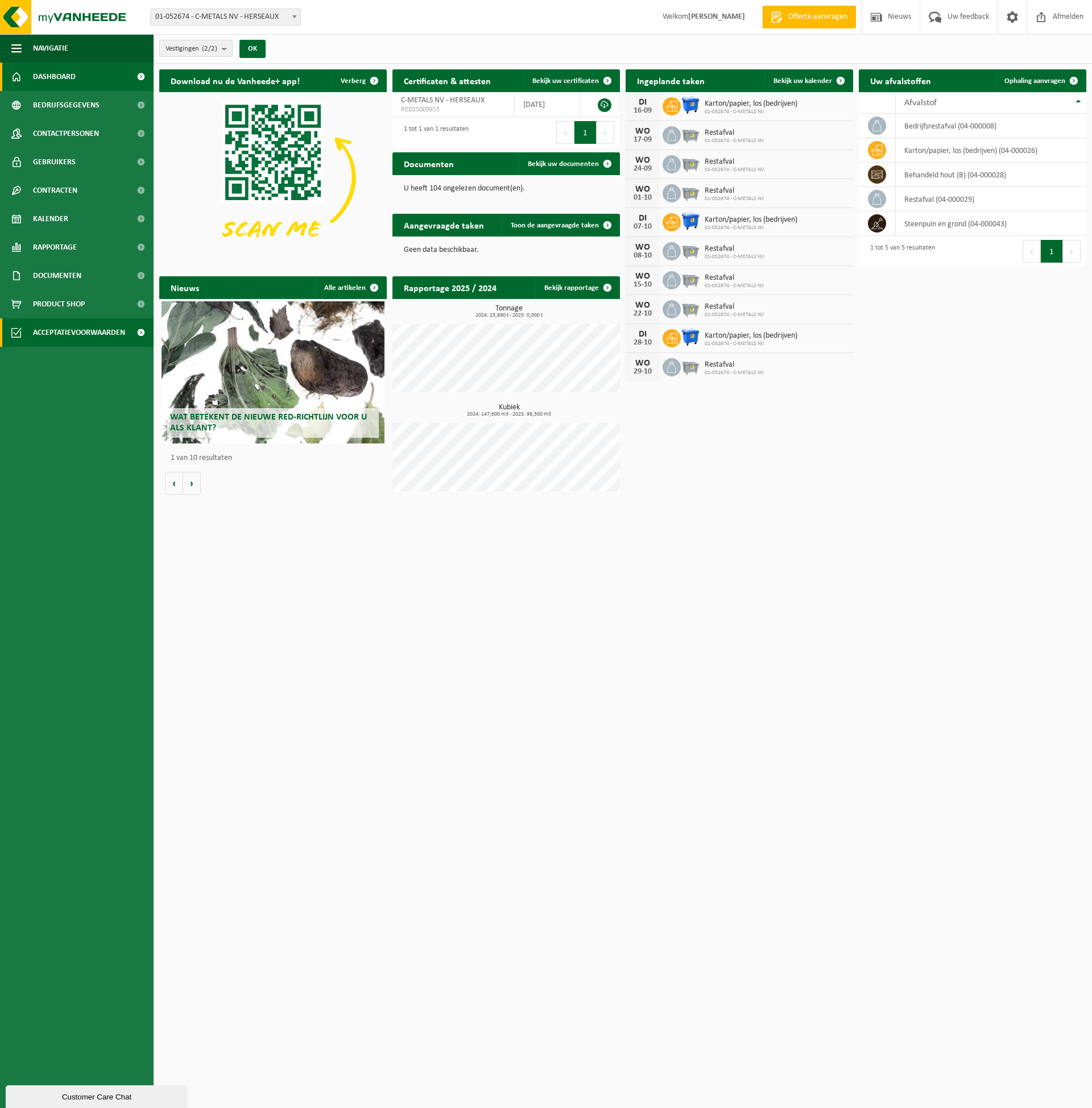
click at [70, 336] on span "Acceptatievoorwaarden" at bounding box center [79, 332] width 92 height 28
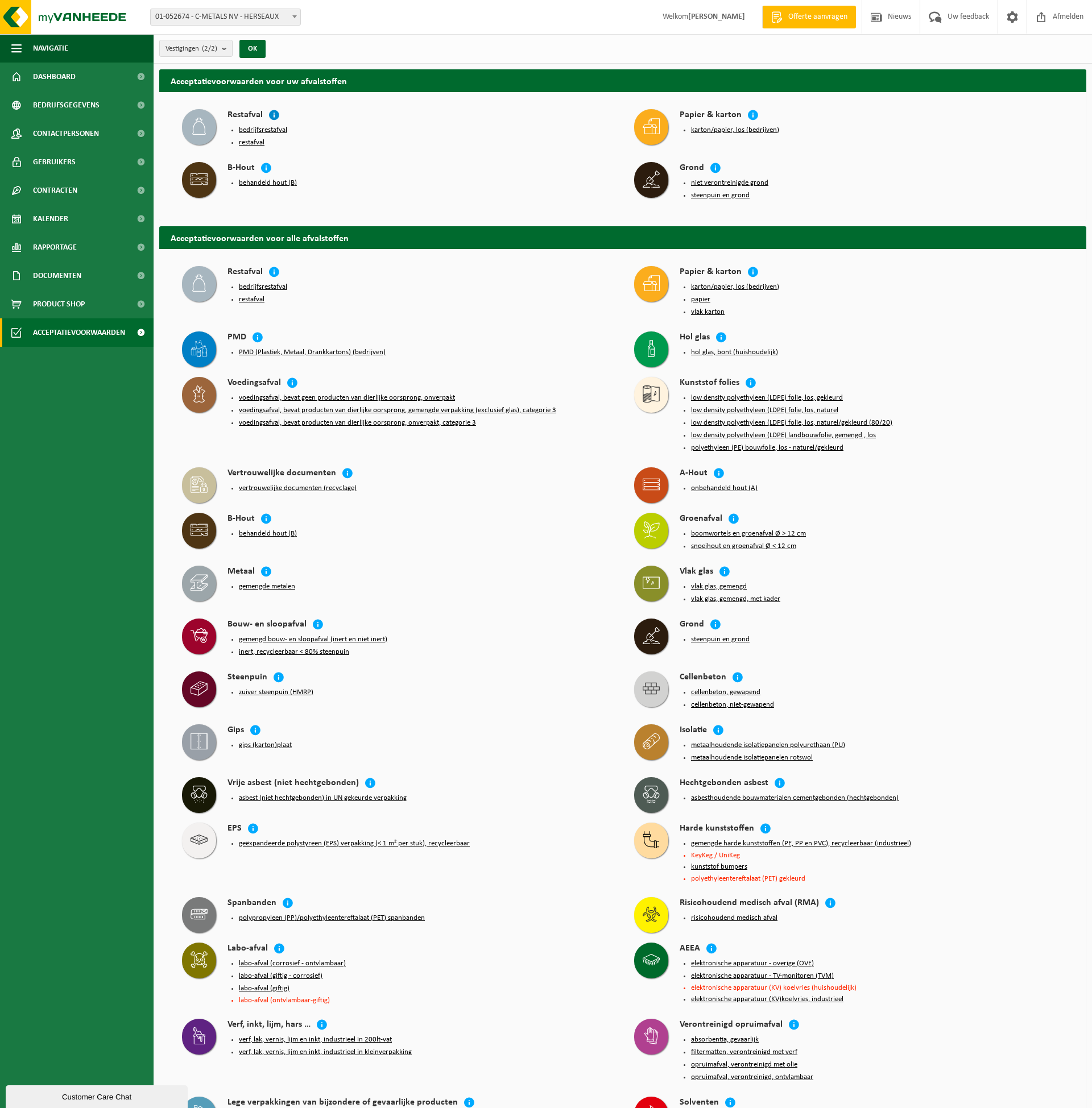
click at [275, 111] on icon at bounding box center [274, 114] width 11 height 11
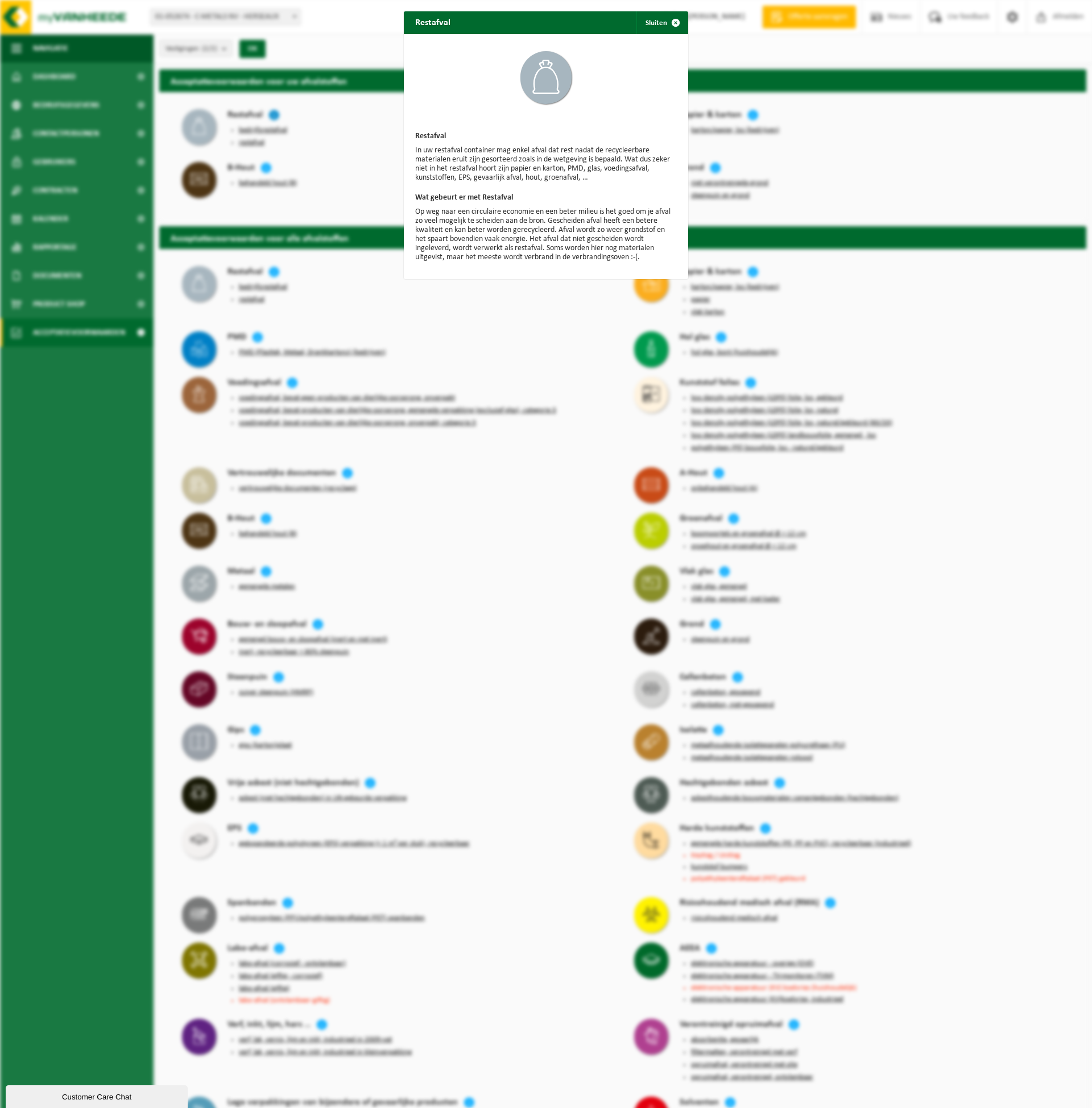
click at [275, 111] on div "Restafval Sluiten Restafval In uw restafval container mag enkel afval dat rest …" at bounding box center [546, 554] width 1092 height 1108
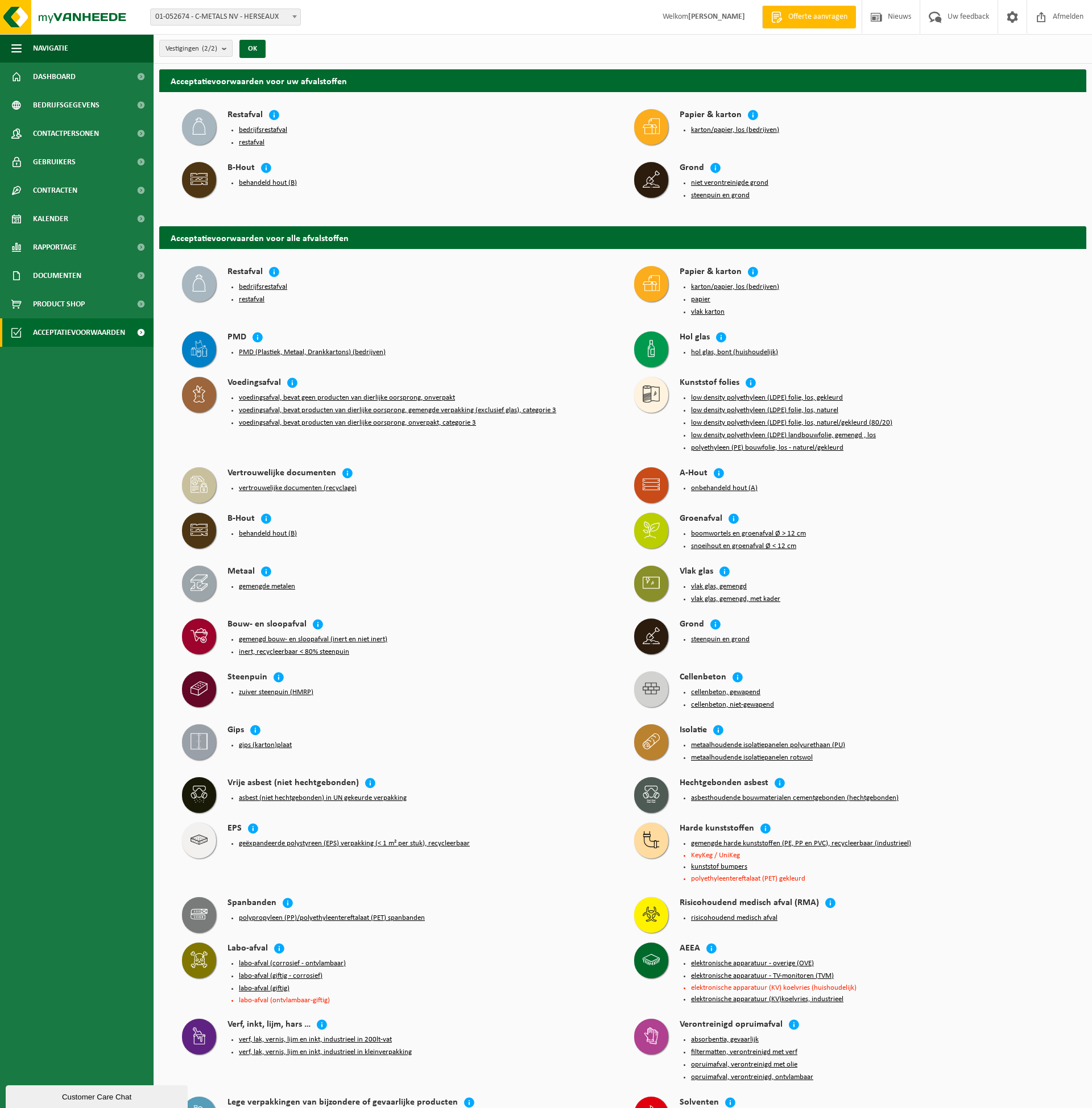
click at [687, 21] on span "Welkom OLIVIER VANNESTE" at bounding box center [704, 16] width 105 height 34
click at [688, 19] on strong "[PERSON_NAME]" at bounding box center [717, 16] width 57 height 8
click at [61, 308] on span "Product Shop" at bounding box center [59, 304] width 52 height 28
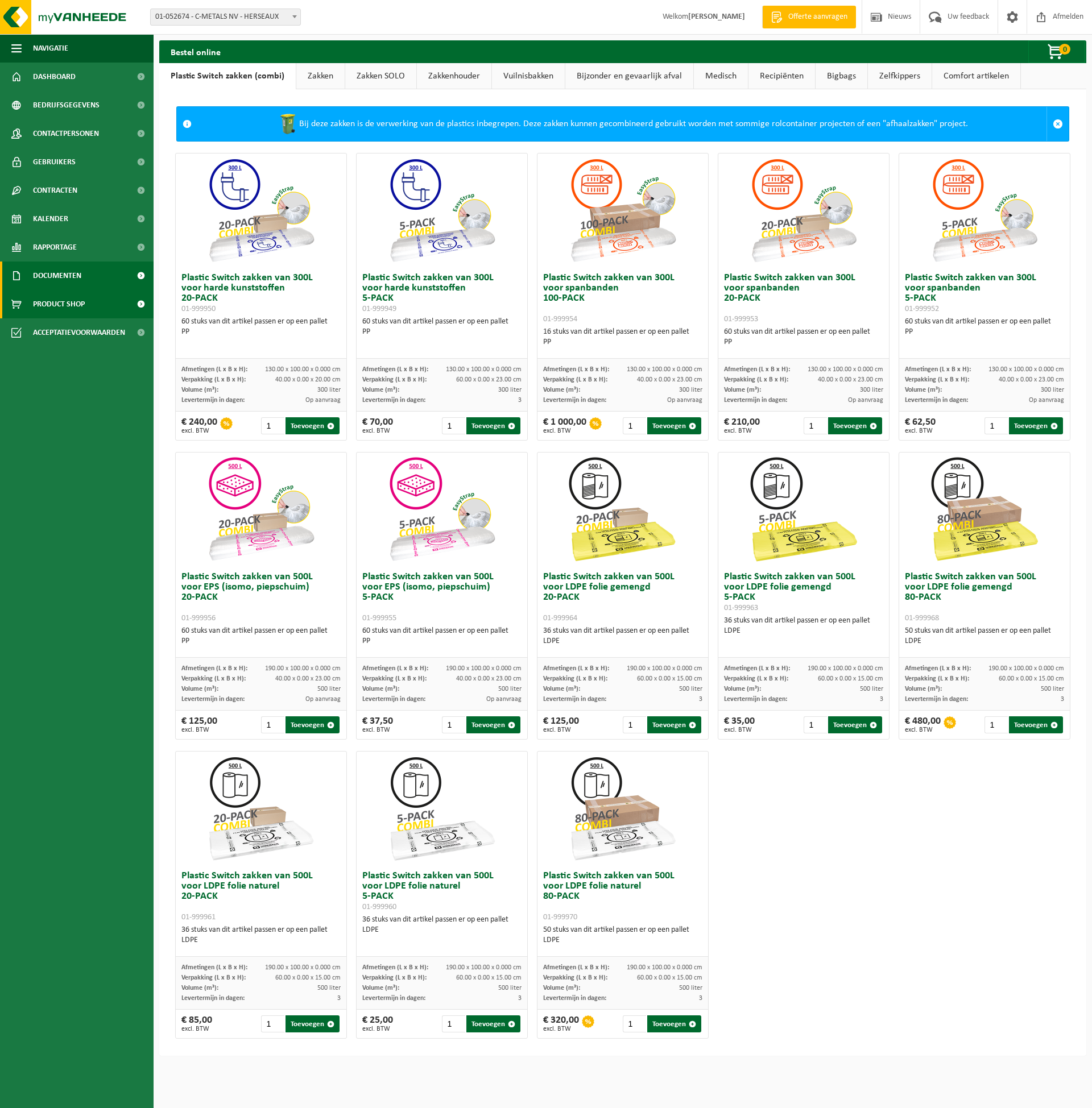
click at [64, 285] on span "Documenten" at bounding box center [57, 275] width 49 height 28
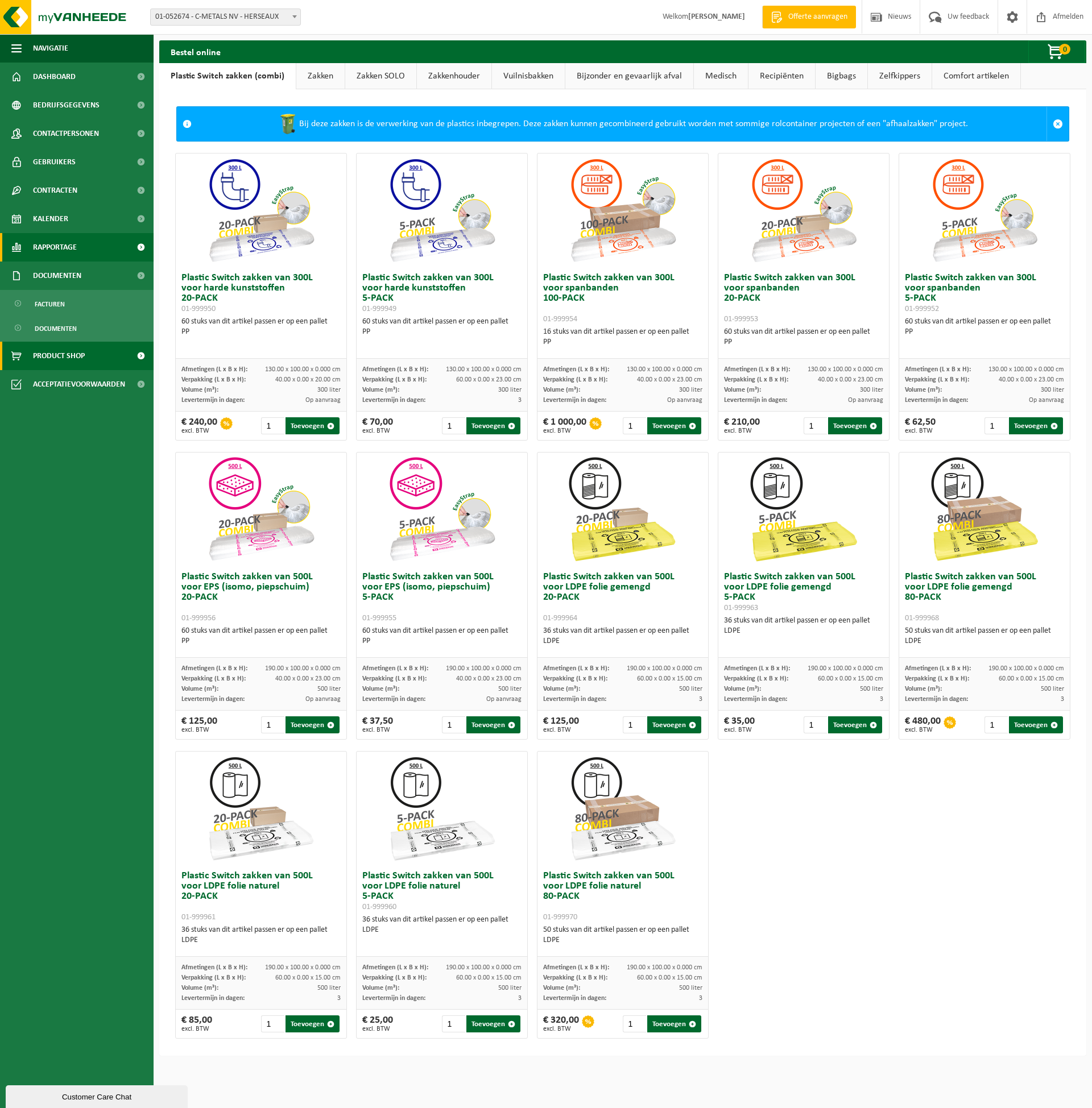
click at [73, 245] on span "Rapportage" at bounding box center [55, 247] width 44 height 28
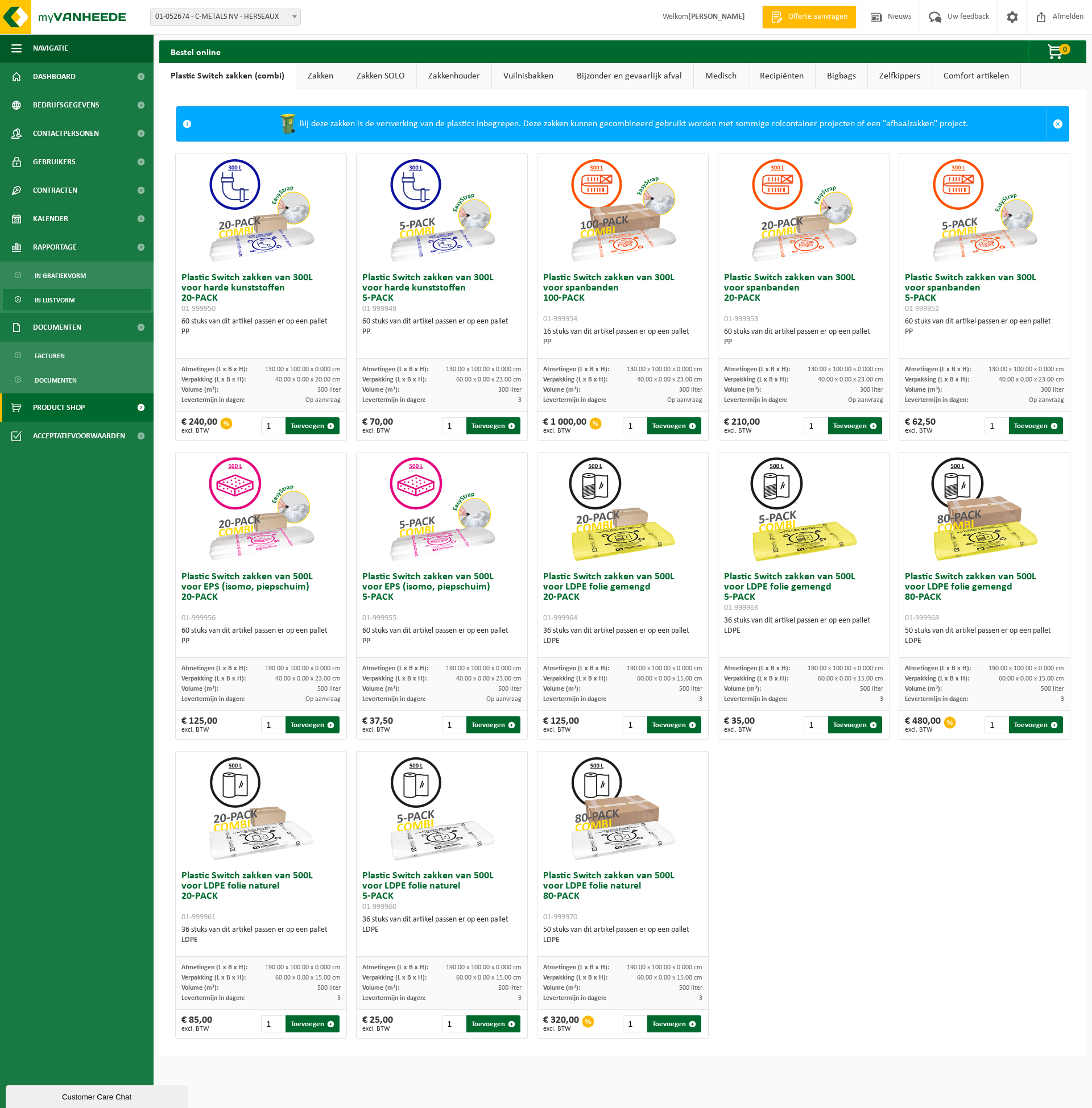
click at [49, 300] on span "In lijstvorm" at bounding box center [55, 300] width 40 height 22
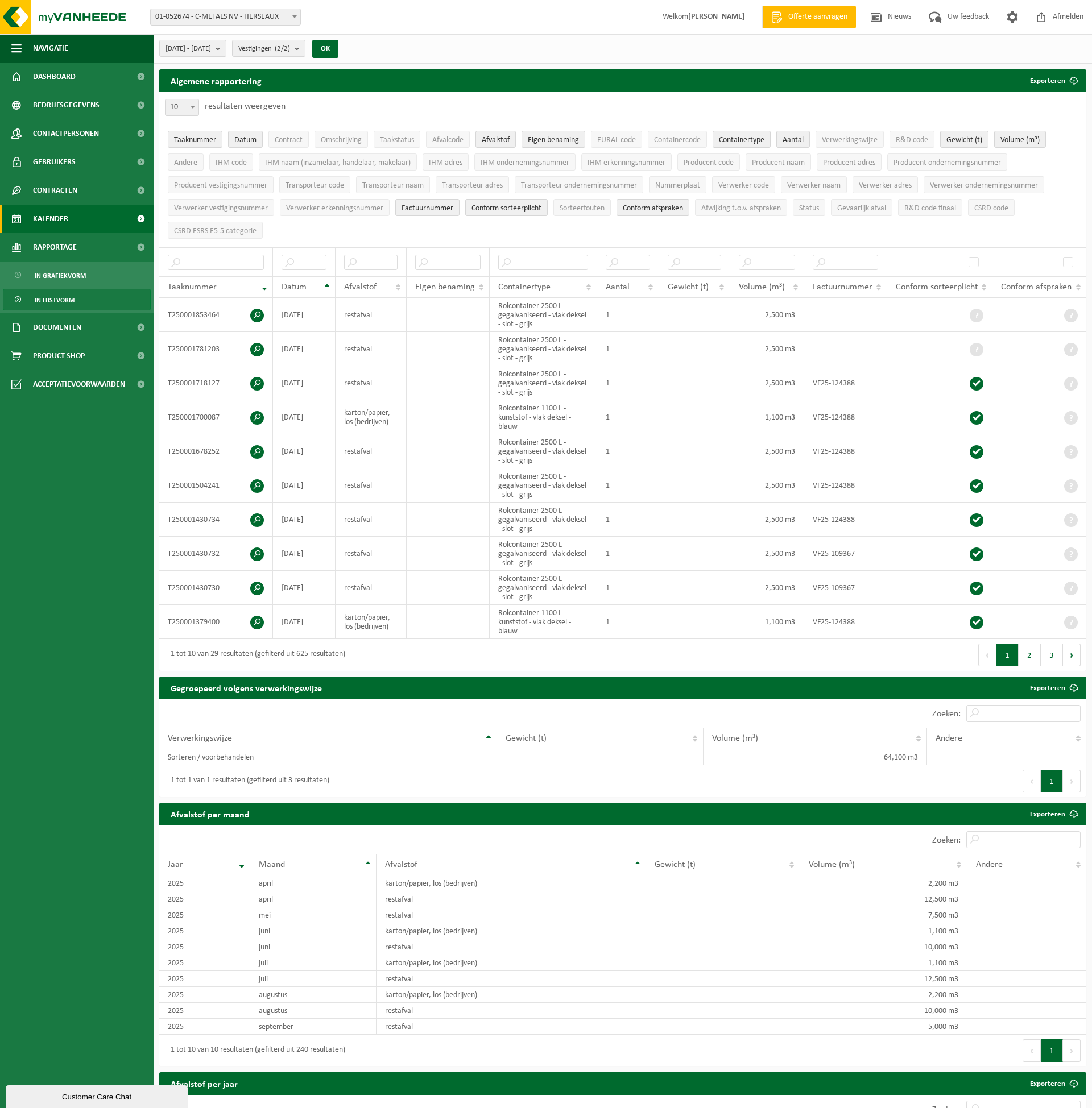
click at [68, 216] on span "Kalender" at bounding box center [50, 219] width 36 height 28
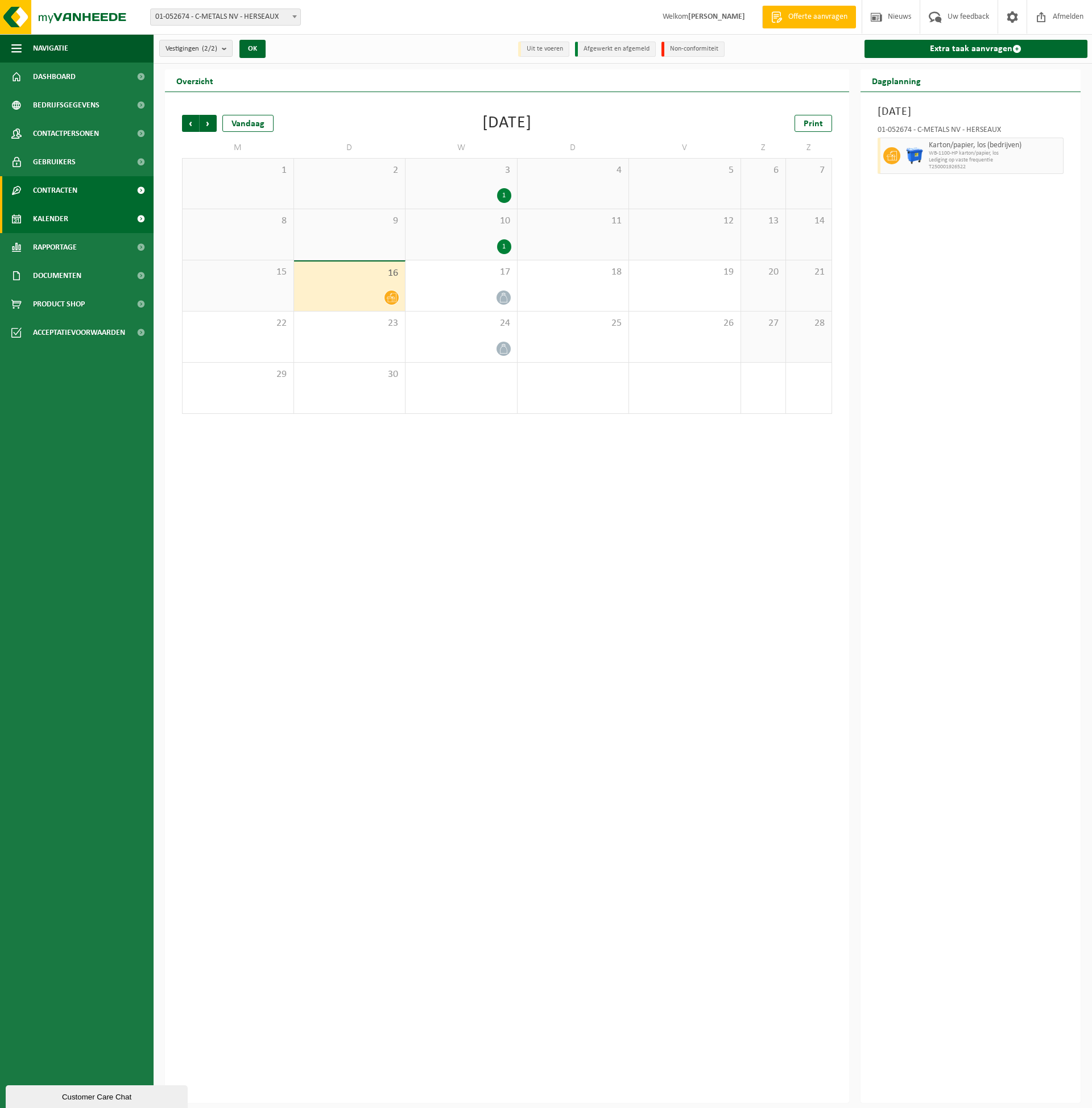
drag, startPoint x: 0, startPoint y: 0, endPoint x: 70, endPoint y: 187, distance: 199.7
click at [70, 187] on span "Contracten" at bounding box center [55, 190] width 44 height 28
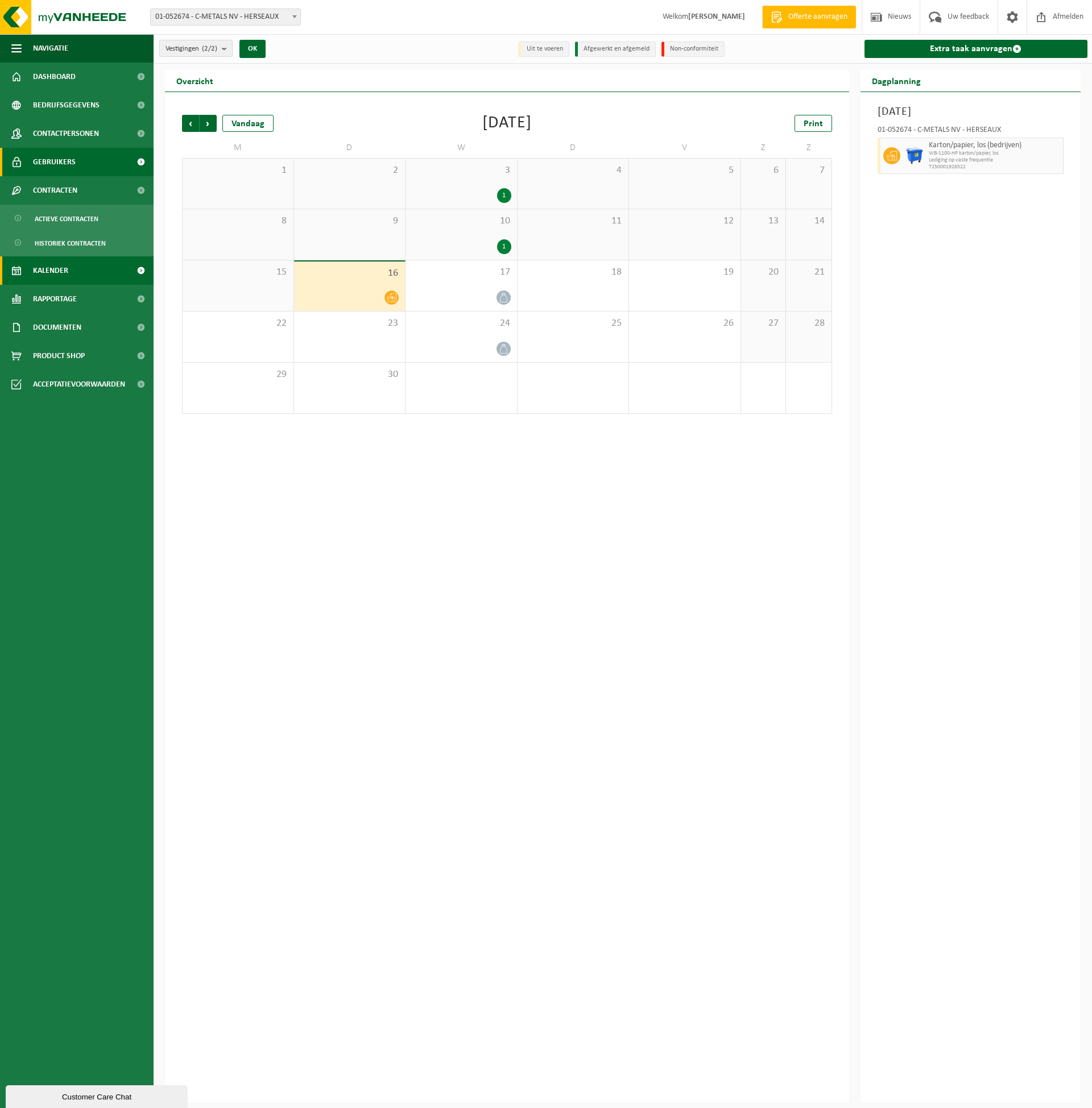
click at [85, 153] on link "Gebruikers" at bounding box center [77, 162] width 154 height 28
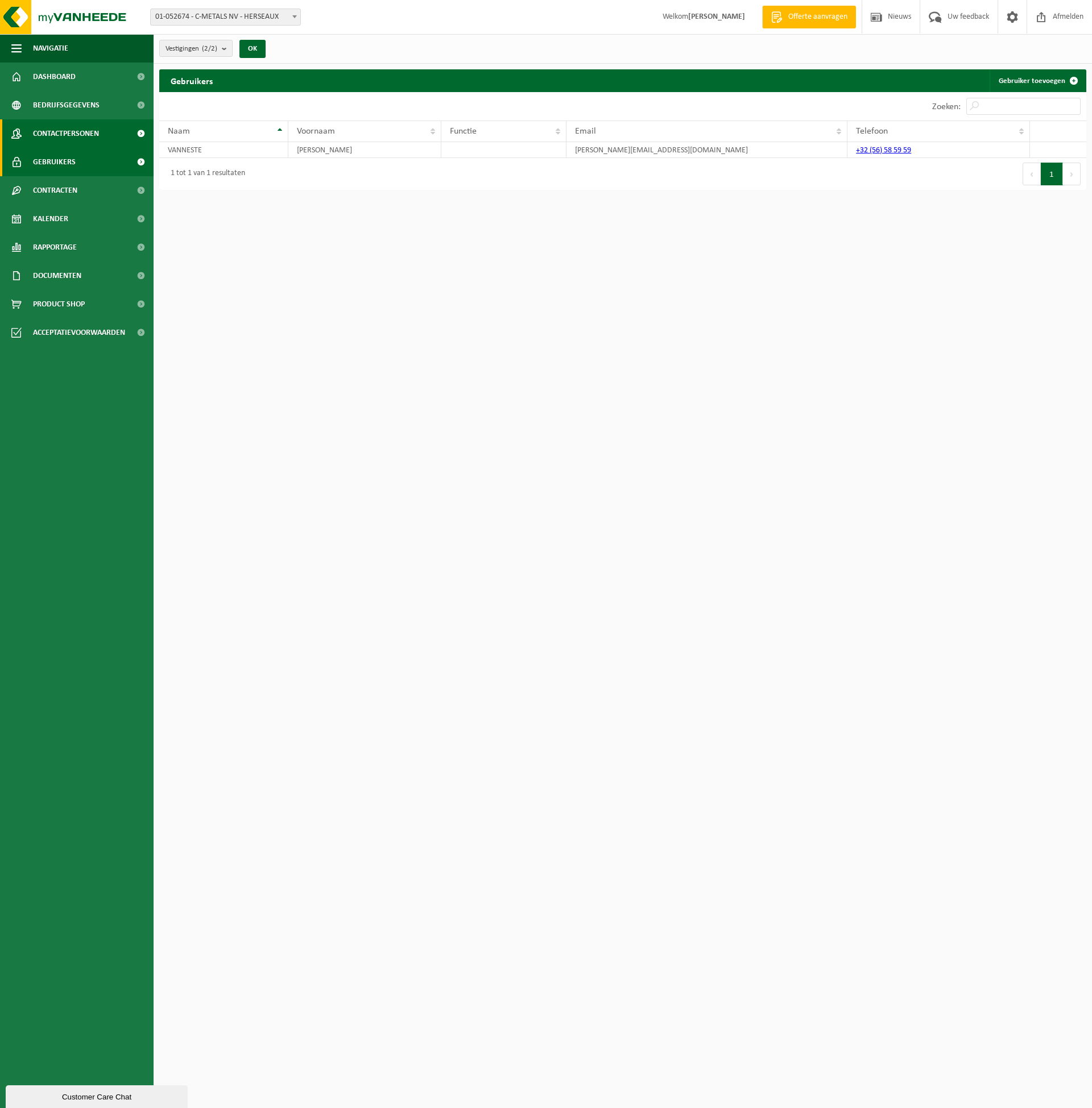
click at [94, 127] on span "Contactpersonen" at bounding box center [66, 134] width 66 height 28
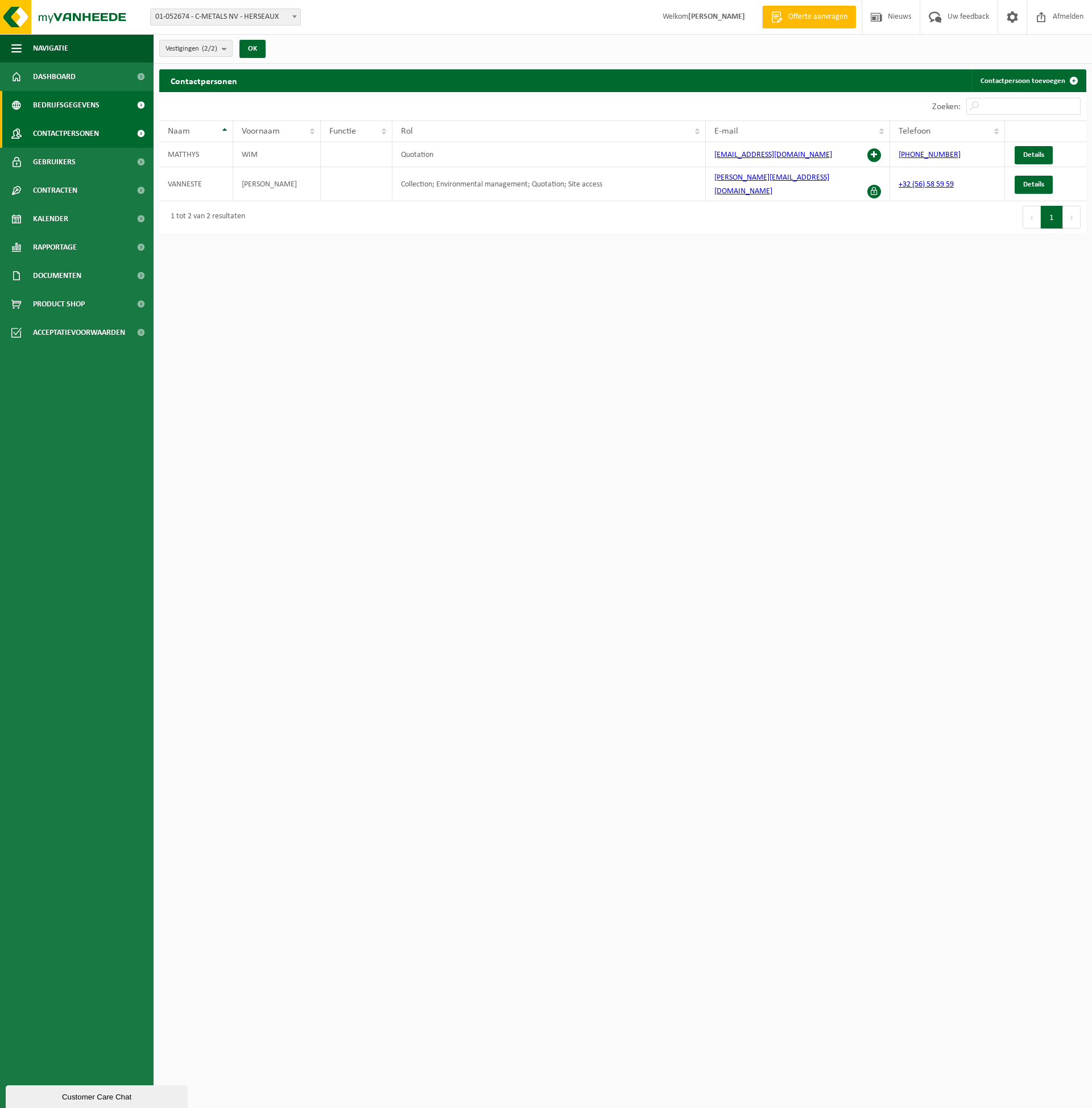
click at [94, 95] on span "Bedrijfsgegevens" at bounding box center [66, 104] width 67 height 28
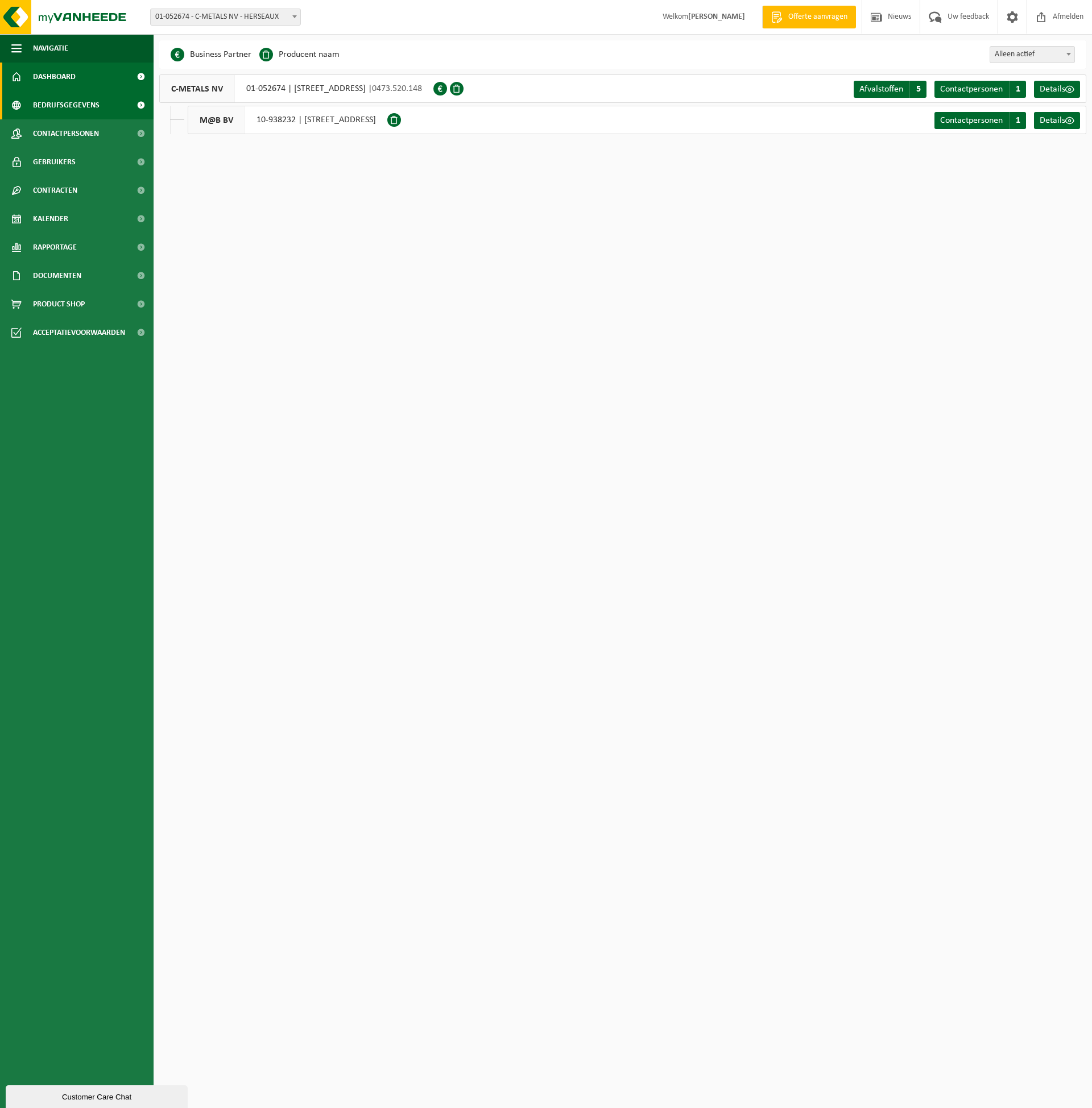
click at [93, 79] on link "Dashboard" at bounding box center [77, 76] width 154 height 28
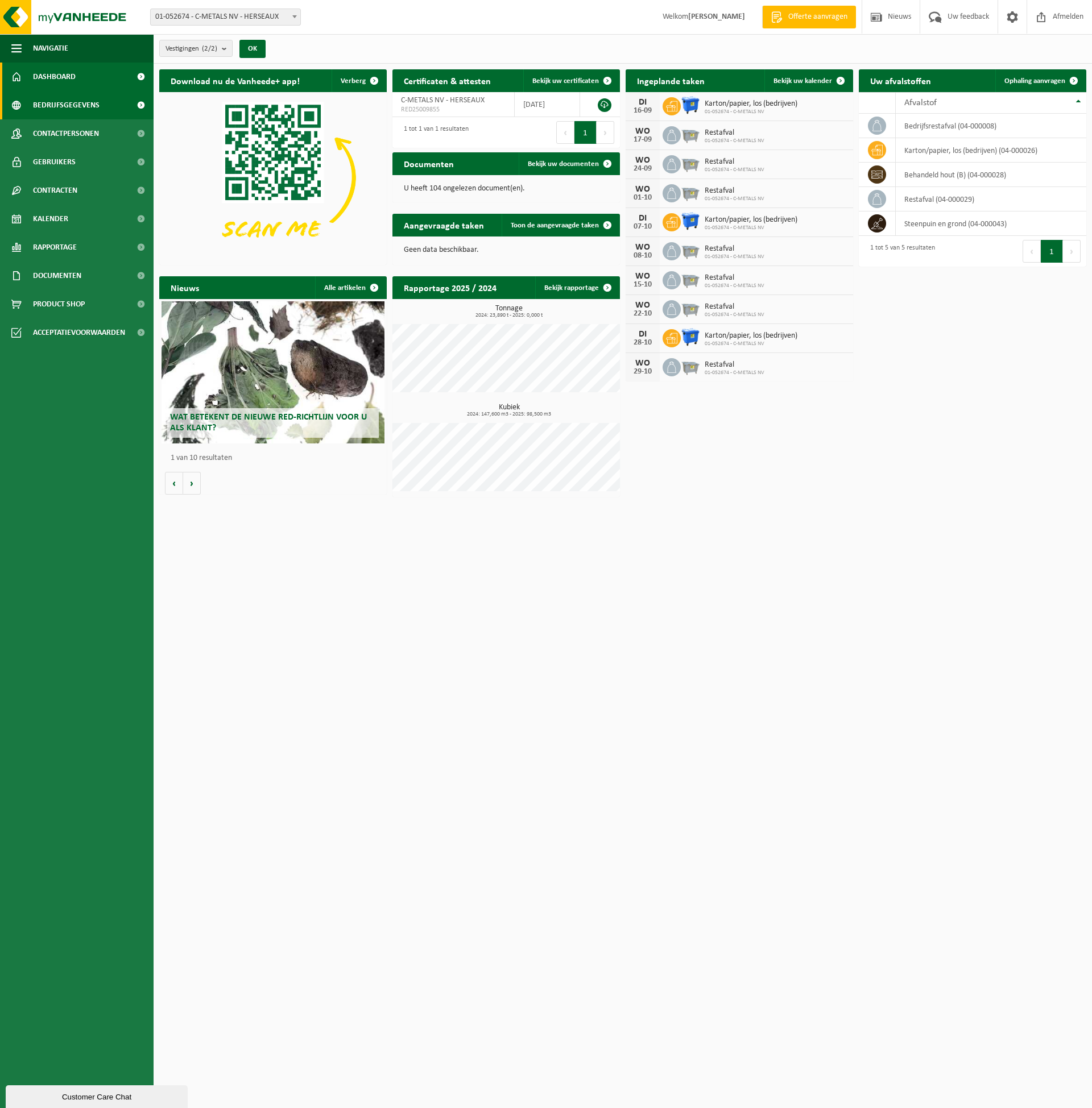
click at [55, 113] on span "Bedrijfsgegevens" at bounding box center [66, 104] width 67 height 28
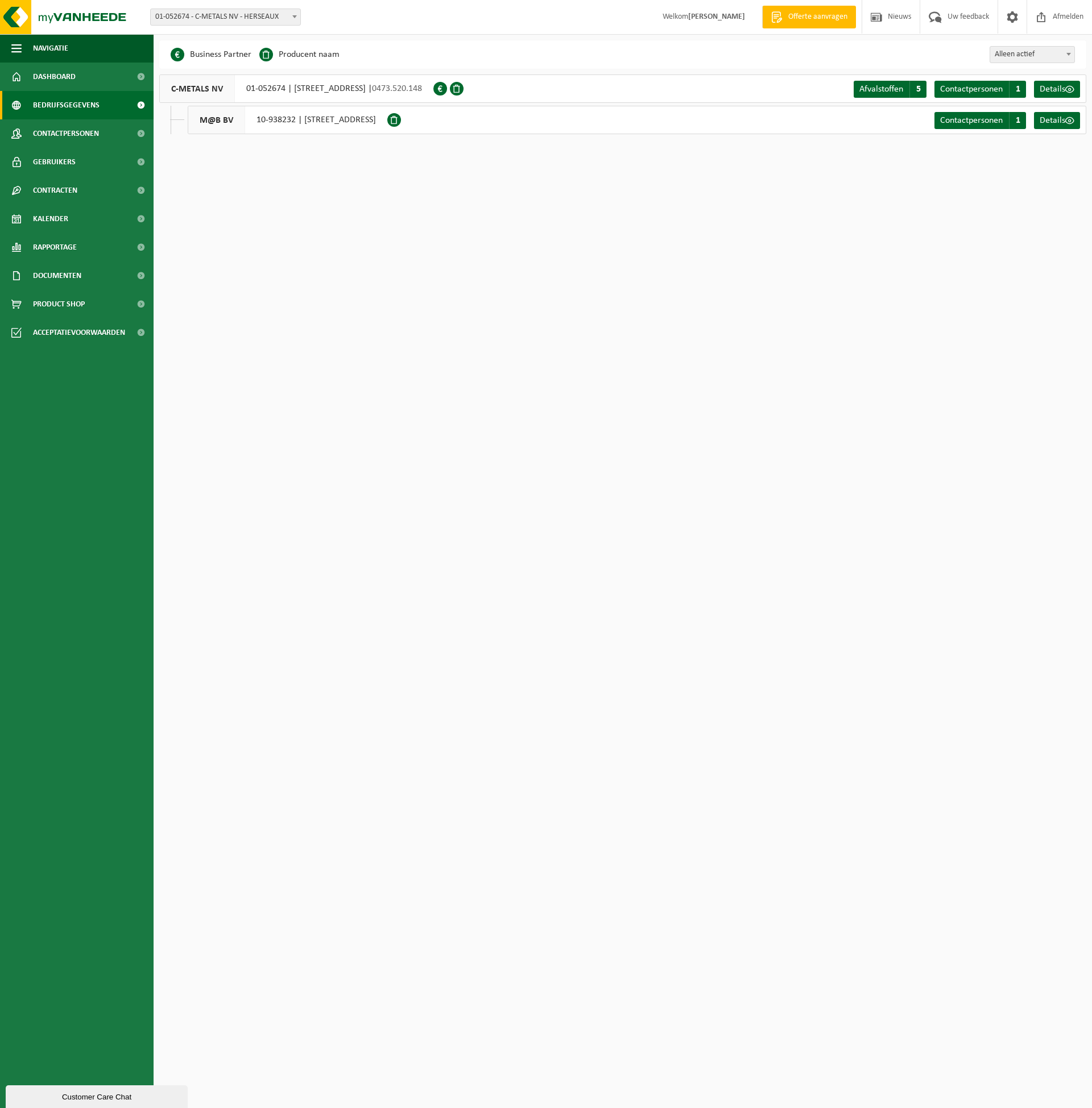
click at [274, 16] on span "01-052674 - C-METALS NV - HERSEAUX" at bounding box center [225, 16] width 149 height 16
select select "137880"
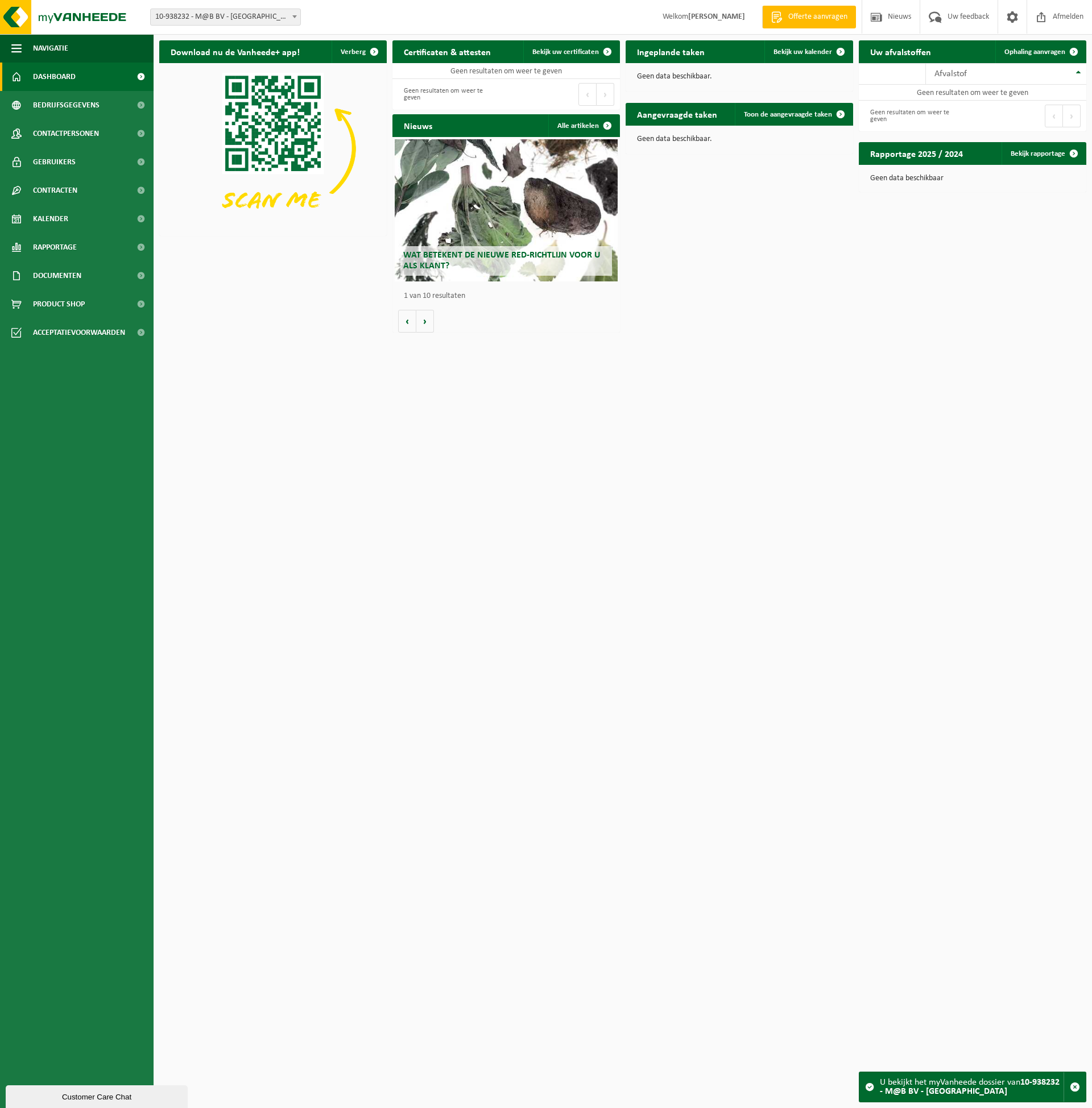
click at [234, 16] on span "10-938232 - M@B BV - [GEOGRAPHIC_DATA]" at bounding box center [225, 16] width 149 height 16
select select "90747"
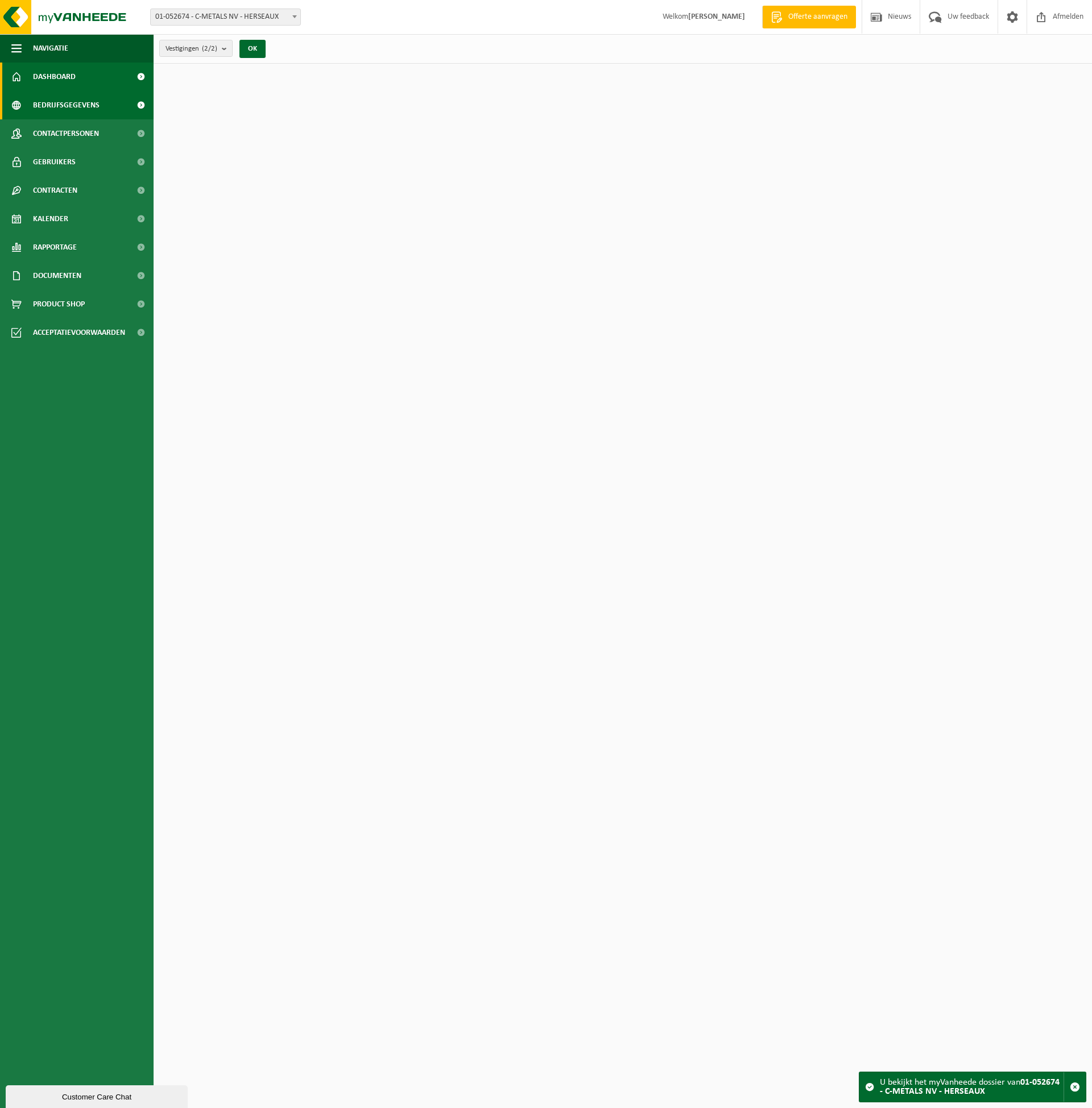
click at [89, 98] on span "Bedrijfsgegevens" at bounding box center [66, 104] width 67 height 28
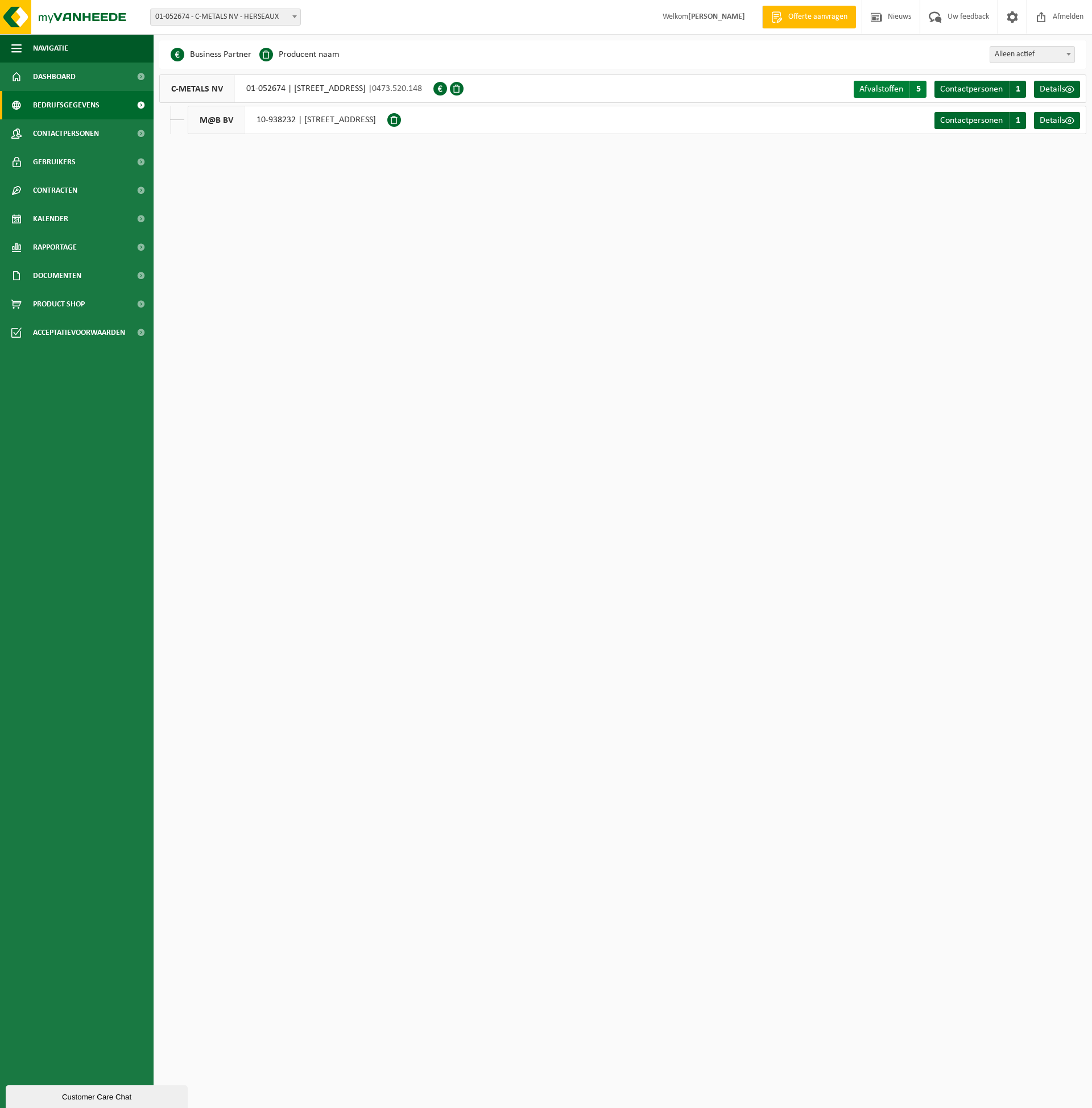
click at [892, 91] on span "Afvalstoffen" at bounding box center [881, 90] width 44 height 9
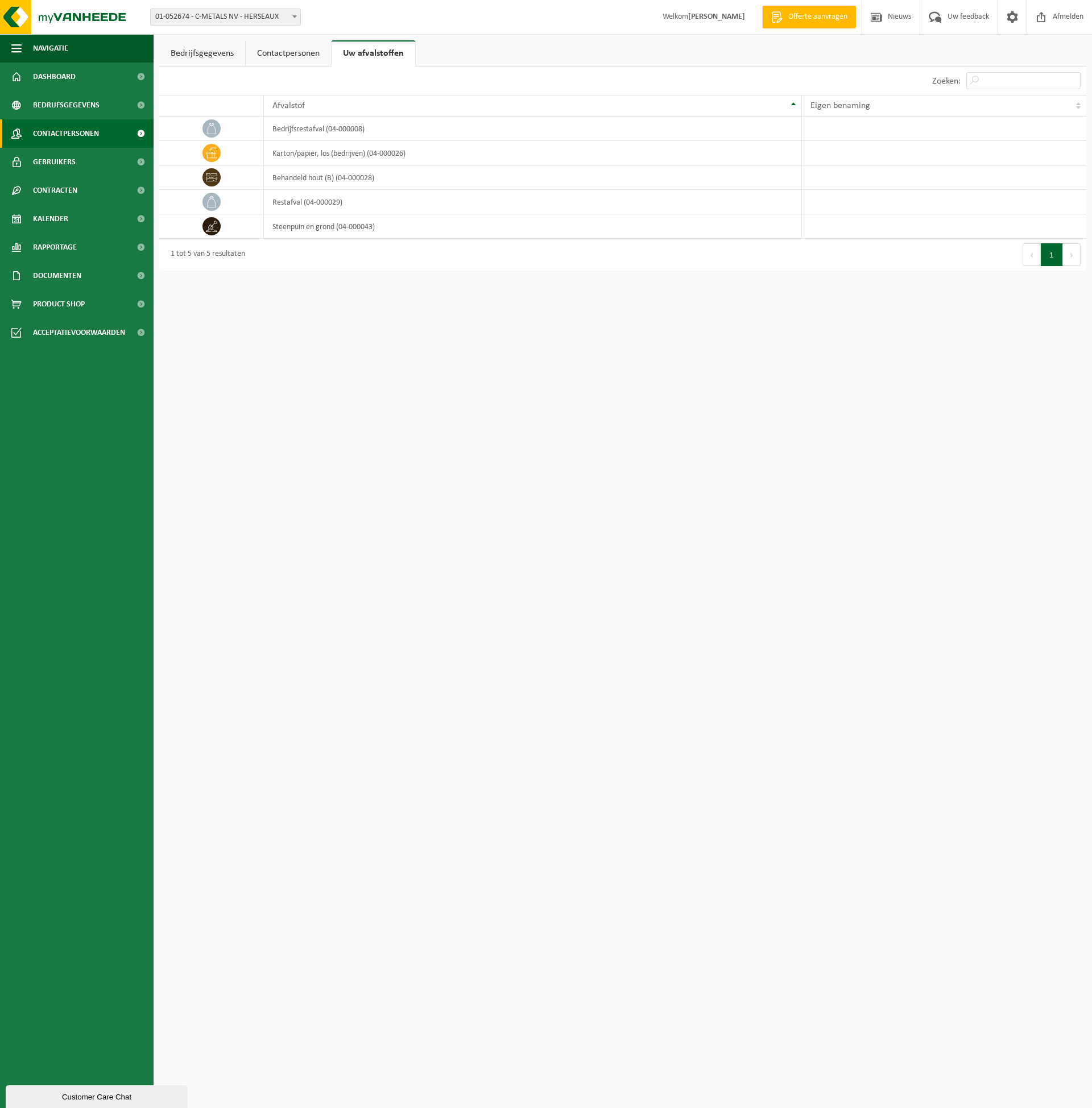
click at [78, 132] on span "Contactpersonen" at bounding box center [66, 134] width 66 height 28
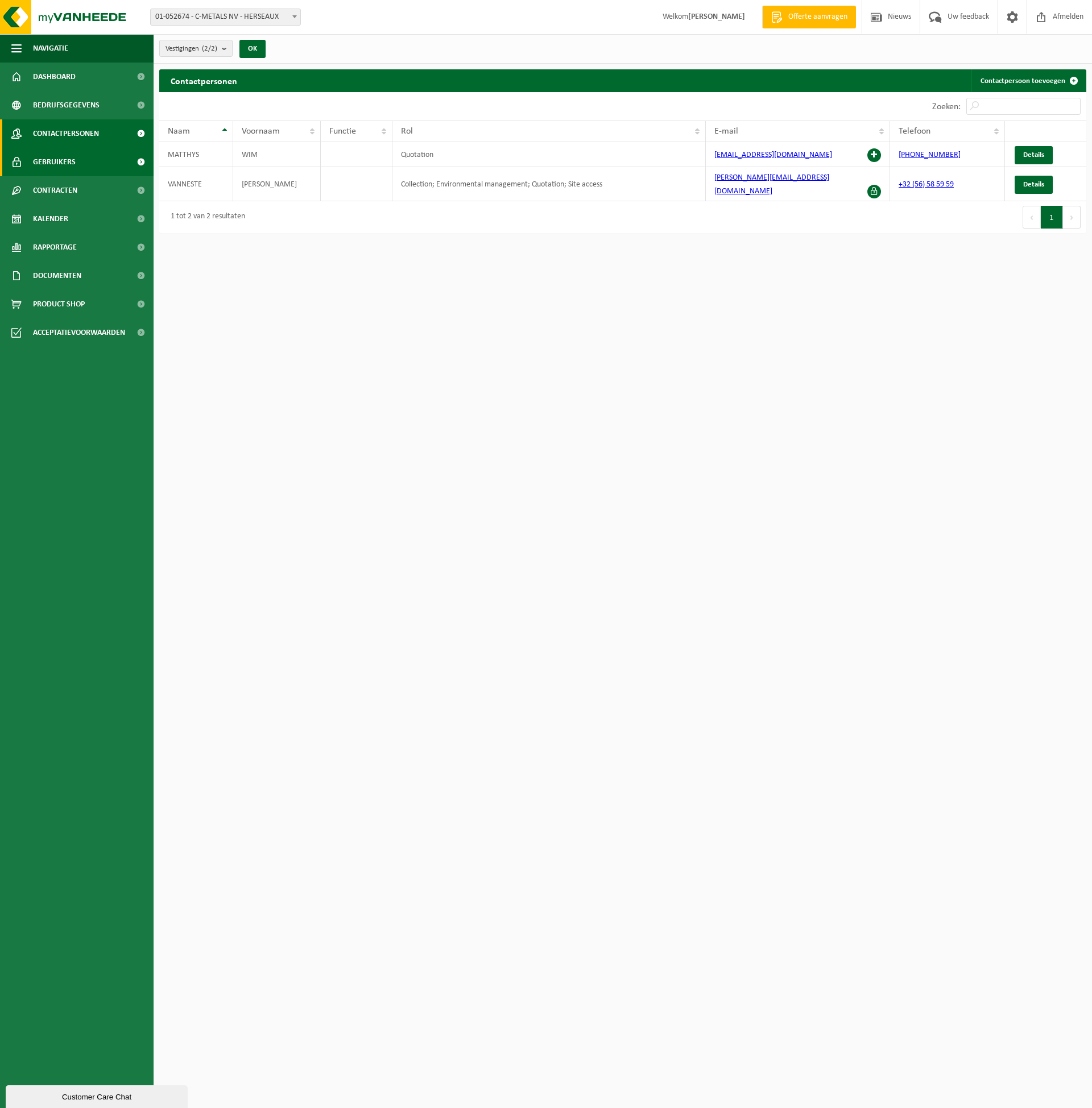
click at [71, 154] on span "Gebruikers" at bounding box center [54, 162] width 43 height 28
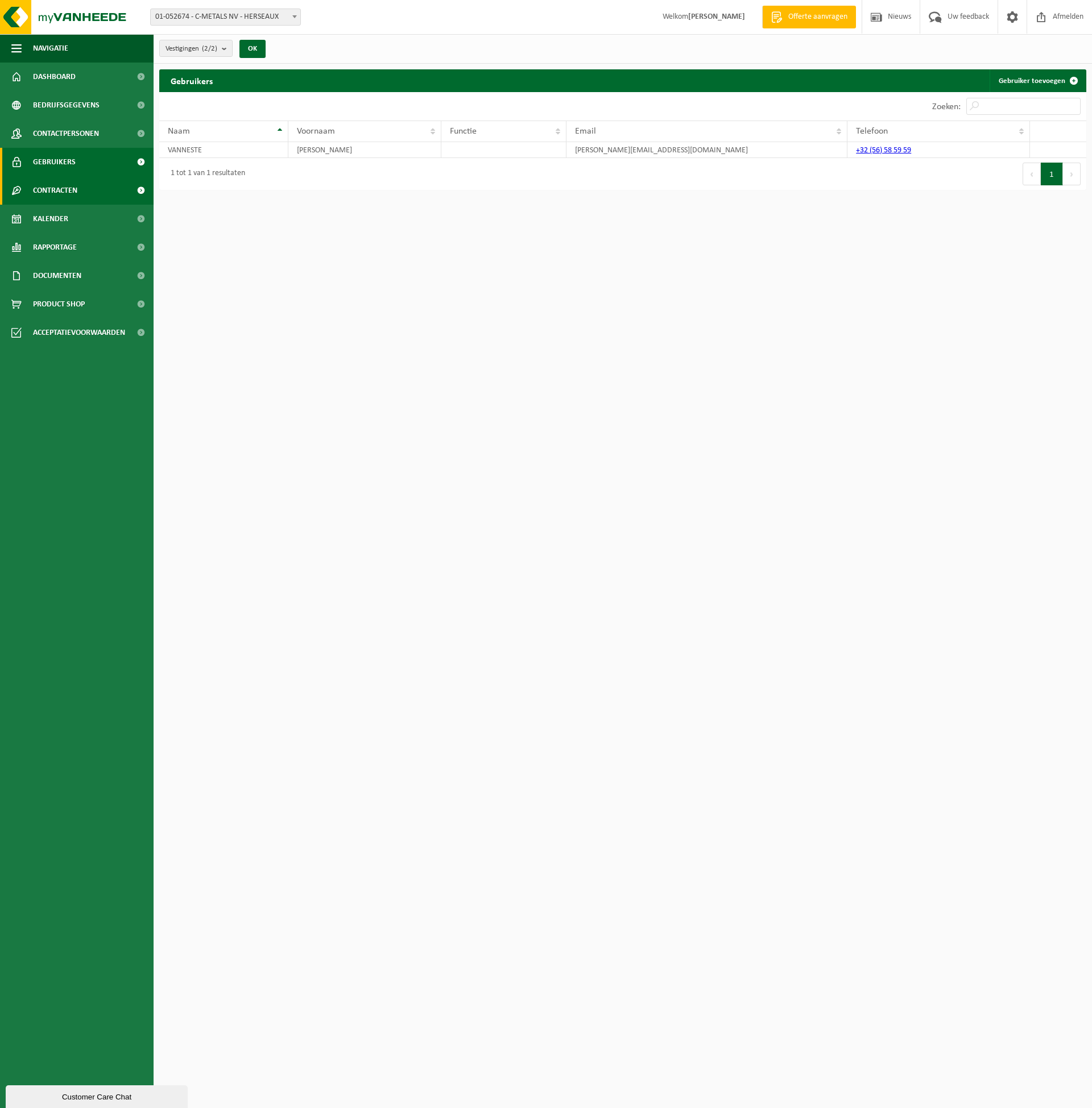
click at [72, 197] on span "Contracten" at bounding box center [55, 190] width 44 height 28
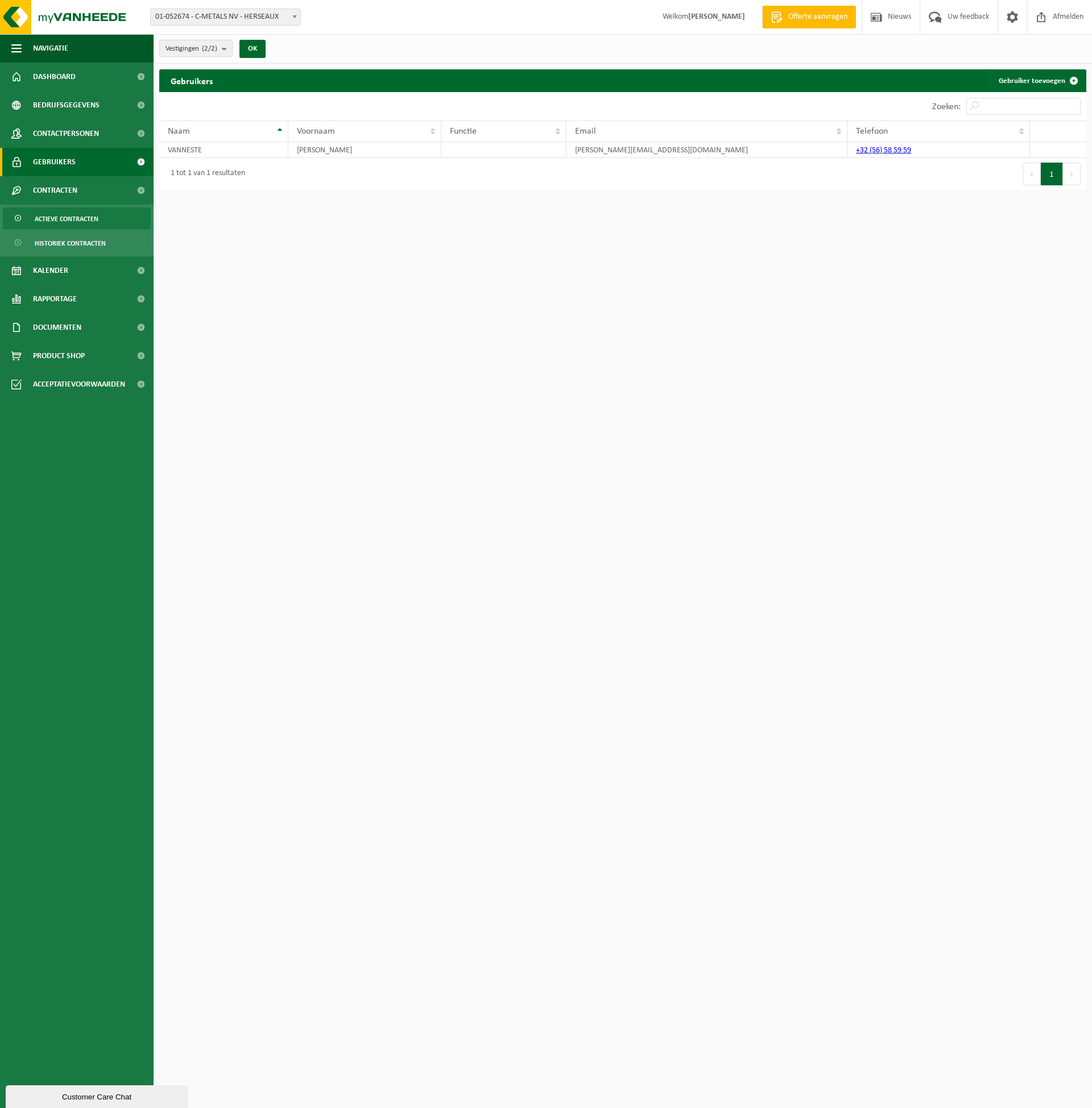
click at [81, 218] on span "Actieve contracten" at bounding box center [67, 219] width 64 height 22
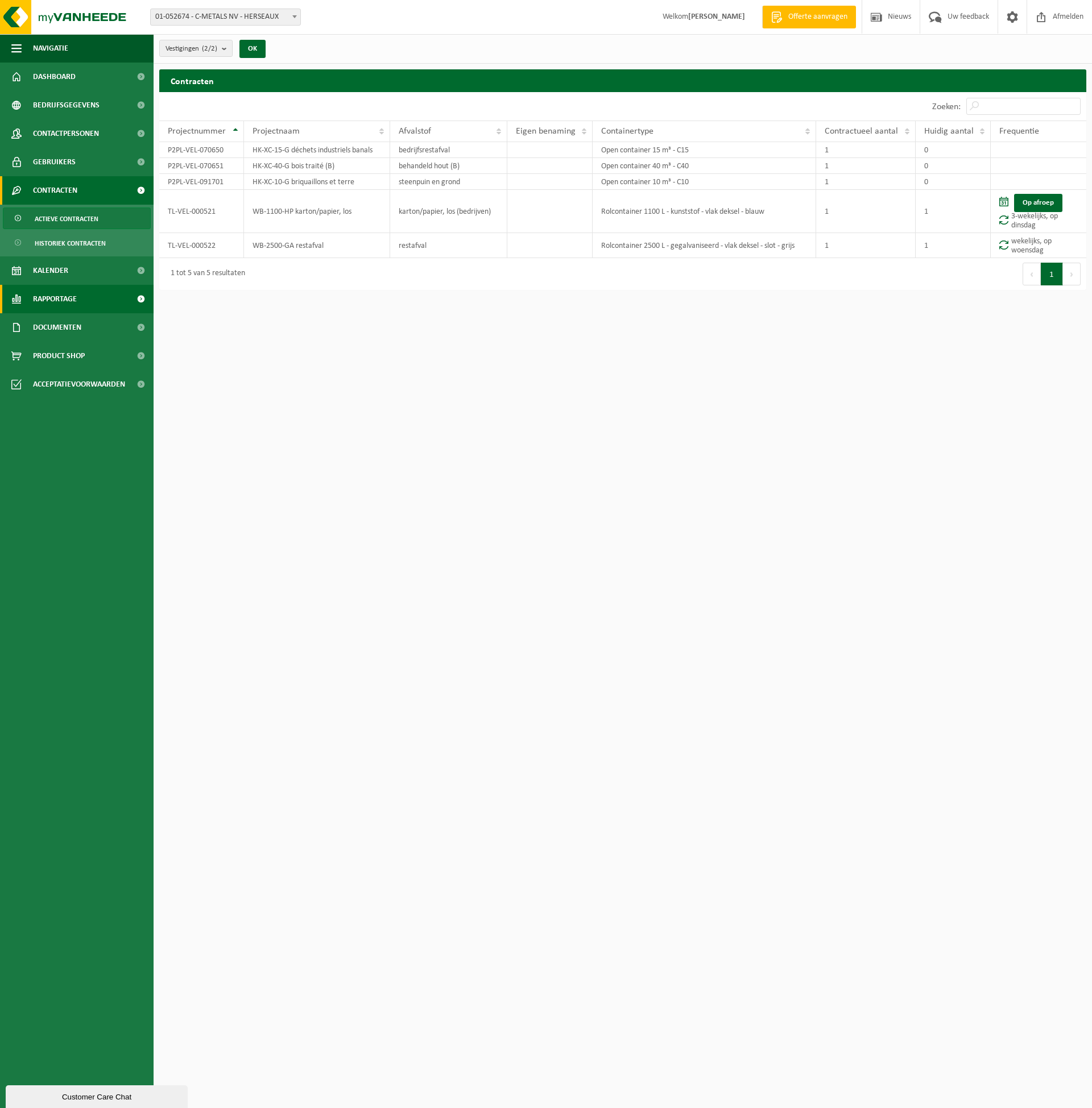
click at [86, 297] on link "Rapportage" at bounding box center [77, 298] width 154 height 28
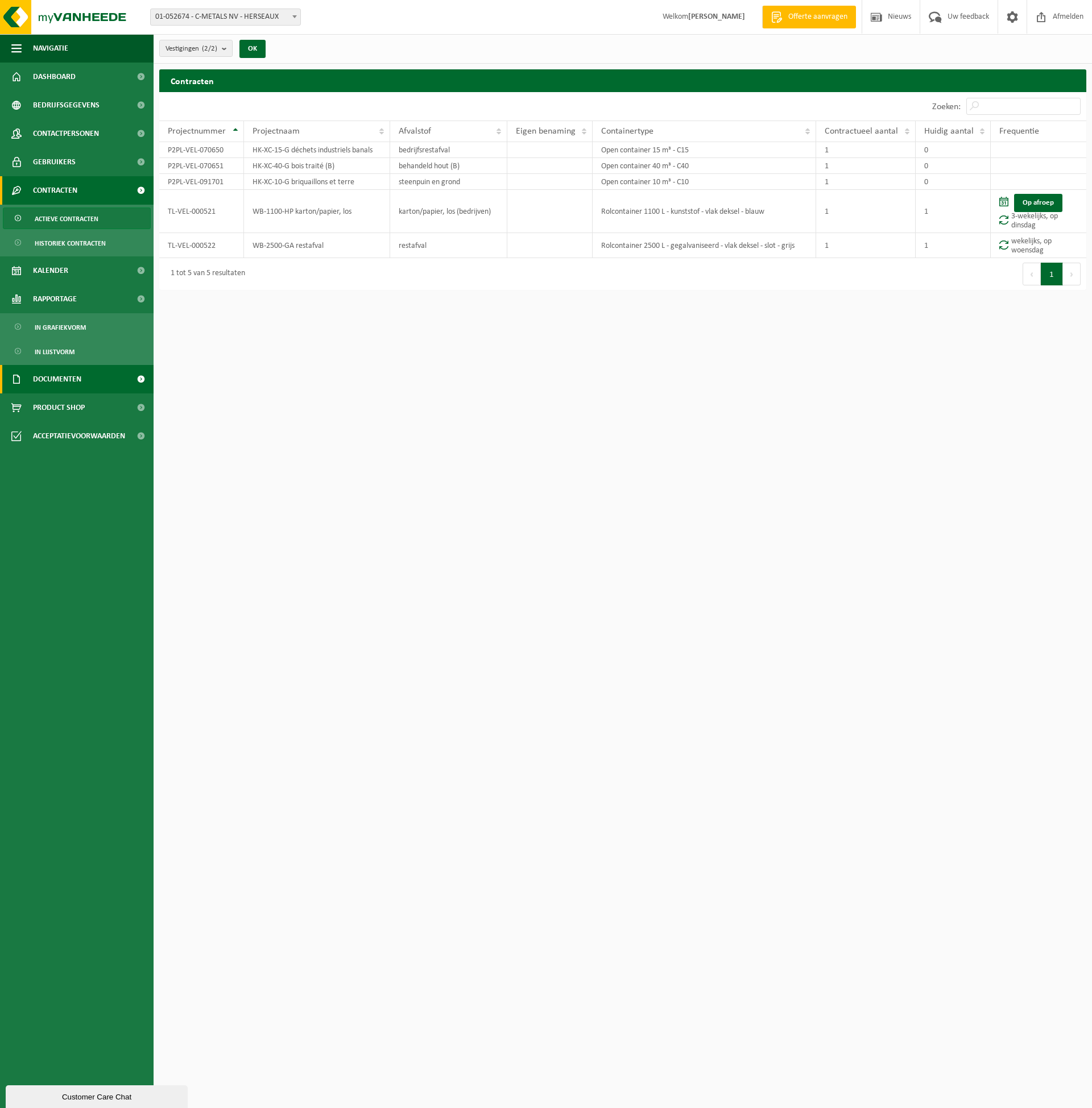
click at [51, 383] on span "Documenten" at bounding box center [57, 379] width 49 height 28
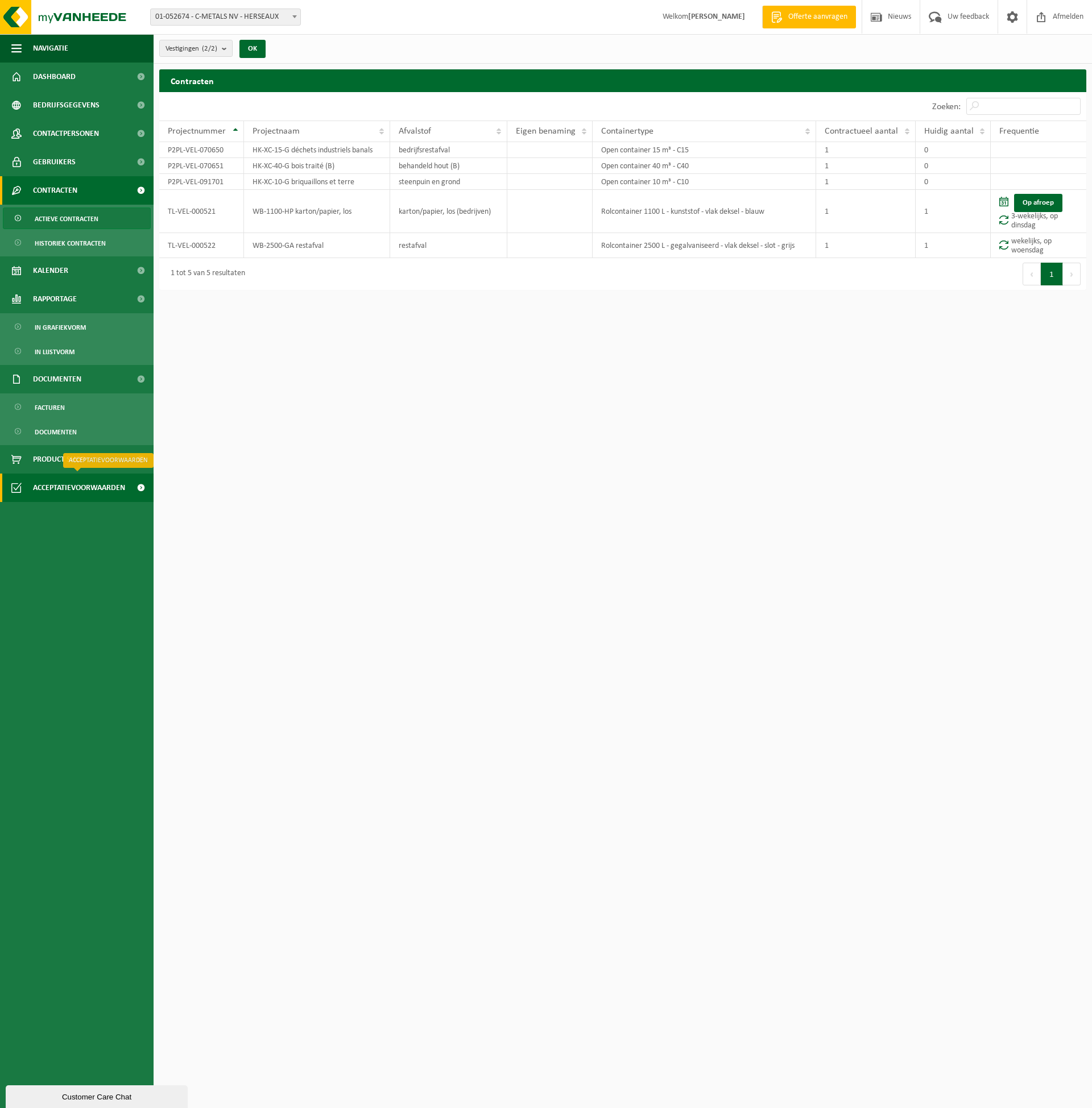
click at [50, 489] on span "Acceptatievoorwaarden" at bounding box center [79, 488] width 92 height 28
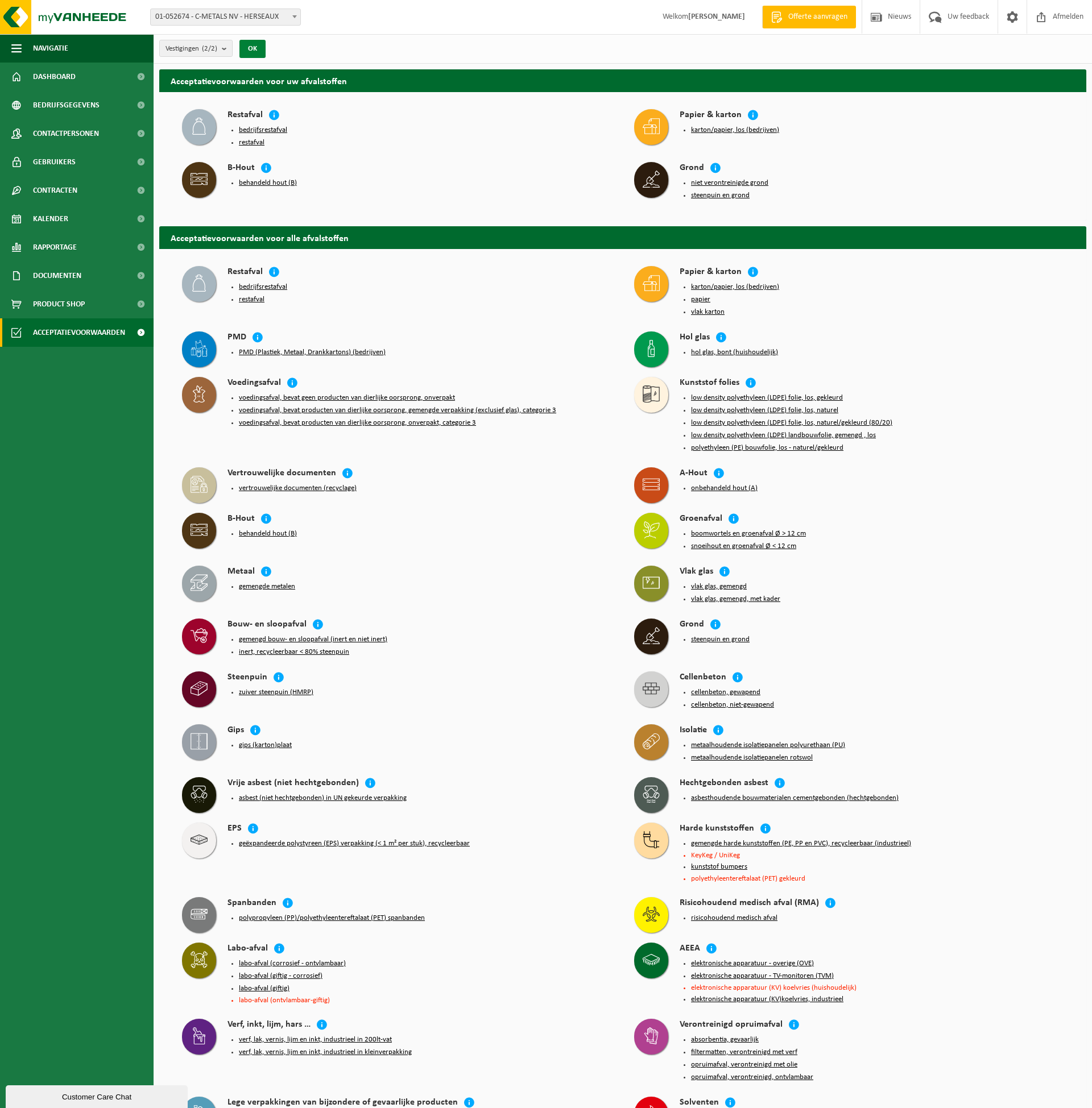
click at [266, 48] on div "OK" at bounding box center [252, 49] width 28 height 18
click at [251, 50] on button "OK" at bounding box center [253, 49] width 27 height 18
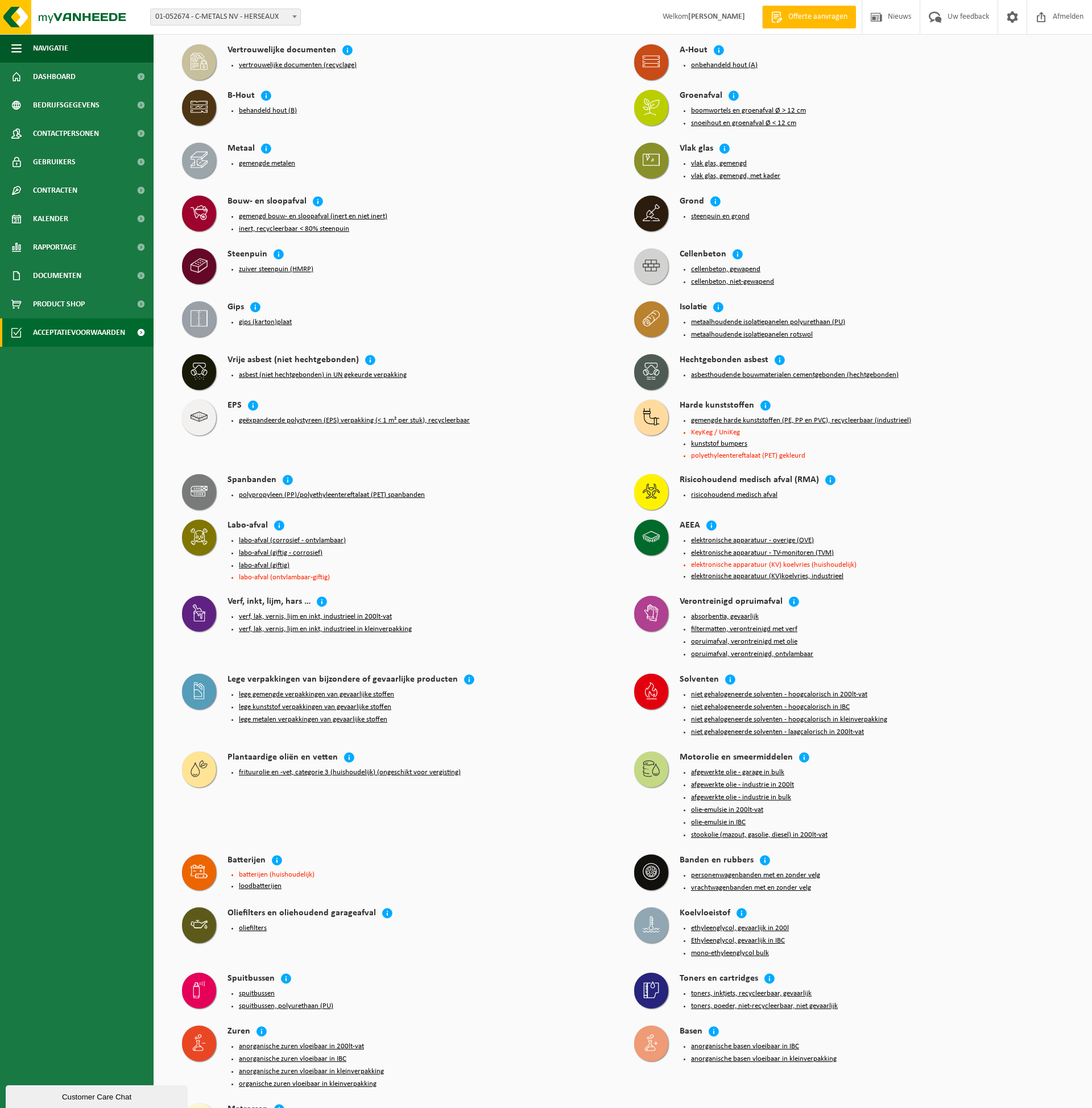
scroll to position [423, 0]
